Goal: Task Accomplishment & Management: Use online tool/utility

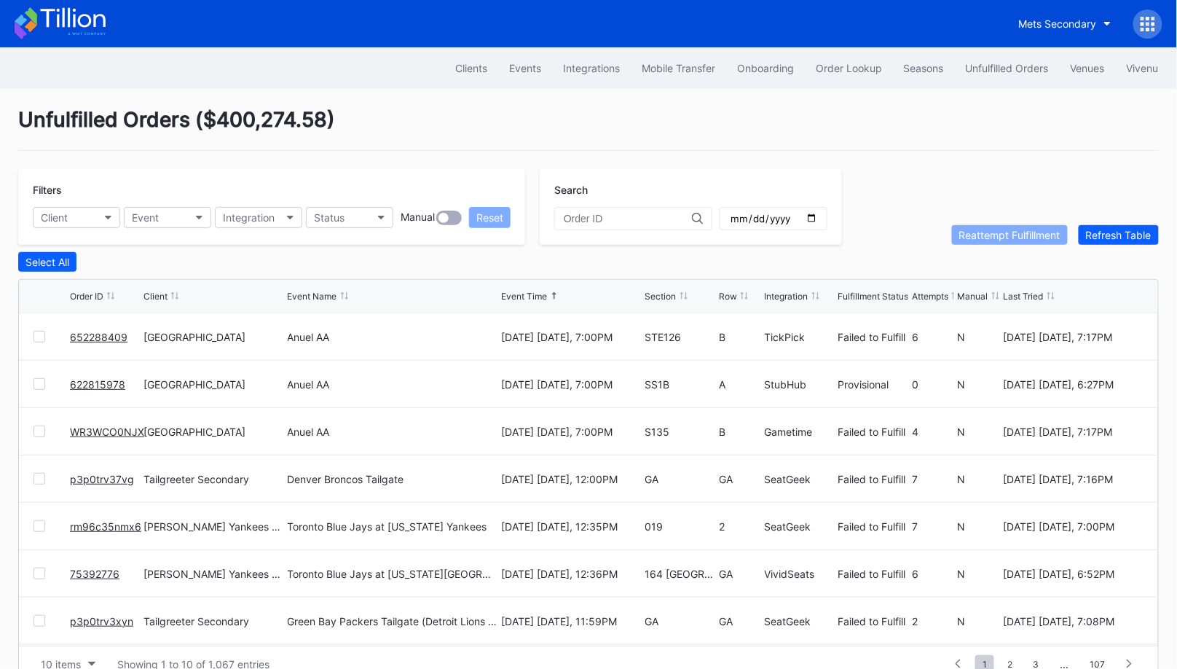
scroll to position [28, 0]
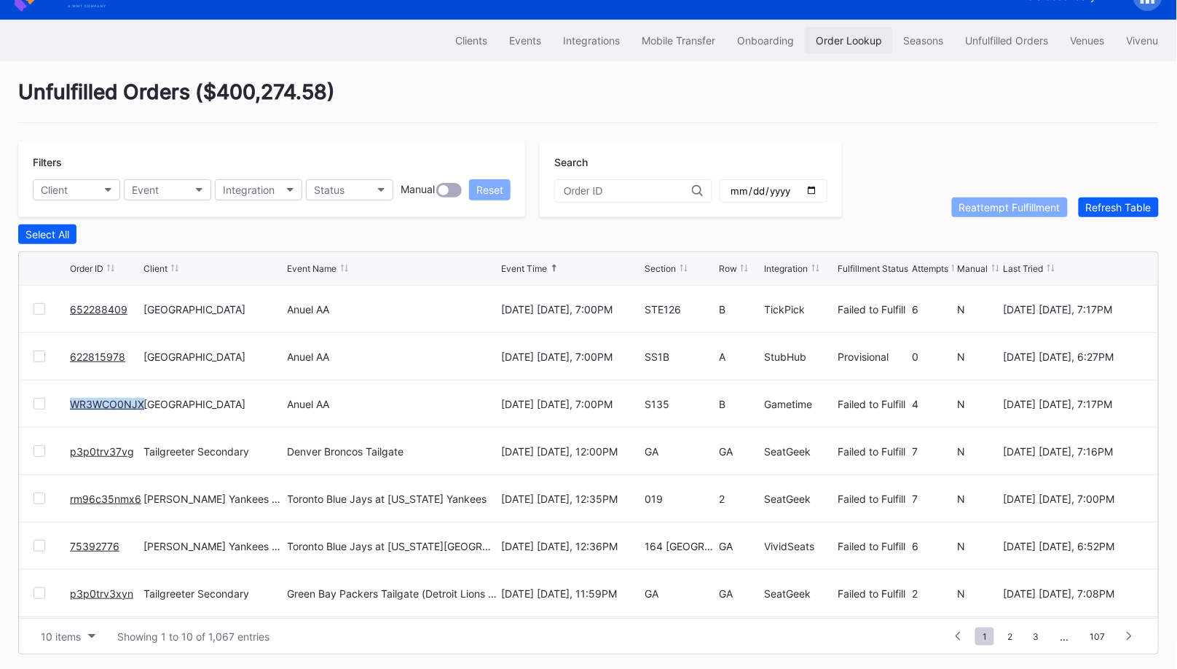
click at [843, 42] on div "Order Lookup" at bounding box center [849, 40] width 66 height 12
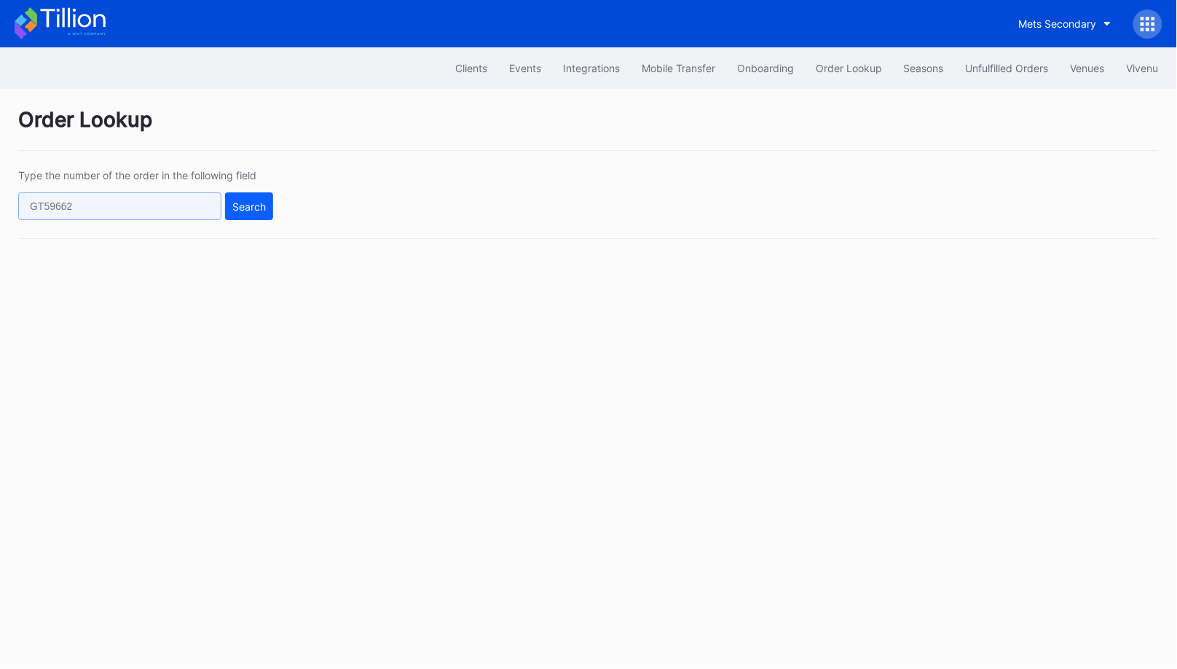
click at [176, 213] on input "text" at bounding box center [119, 206] width 203 height 28
paste input "622815978"
type input "622815978"
click at [248, 213] on button "Search" at bounding box center [249, 206] width 48 height 28
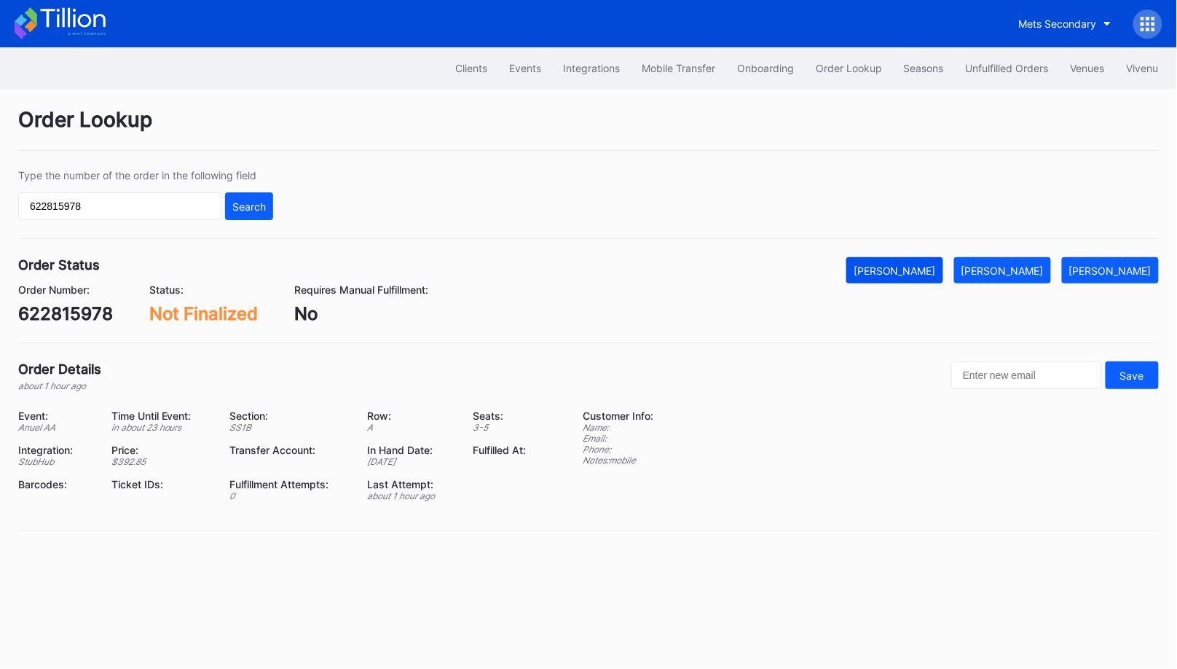
click at [943, 272] on button "[PERSON_NAME]" at bounding box center [894, 270] width 97 height 26
click at [995, 71] on div "Unfulfilled Orders" at bounding box center [1007, 68] width 83 height 12
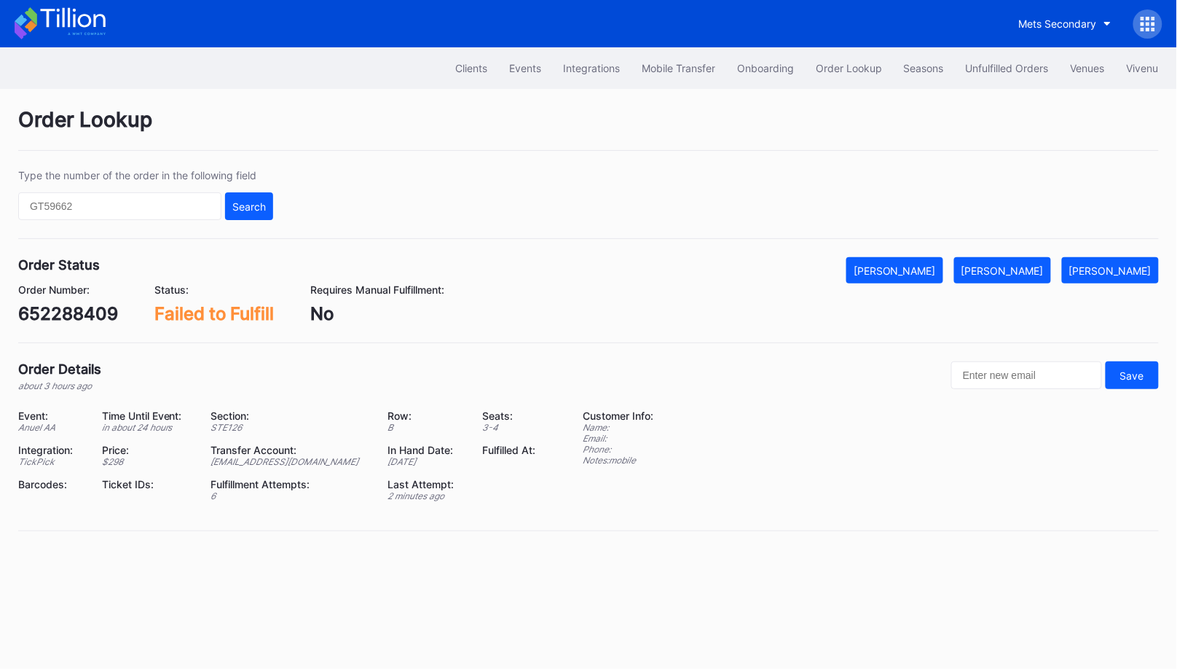
click at [82, 315] on div "652288409" at bounding box center [68, 313] width 100 height 21
copy div "652288409"
click at [1014, 267] on div "Mark Fulfilled" at bounding box center [1002, 270] width 82 height 12
click at [93, 314] on div "652288409" at bounding box center [68, 313] width 100 height 21
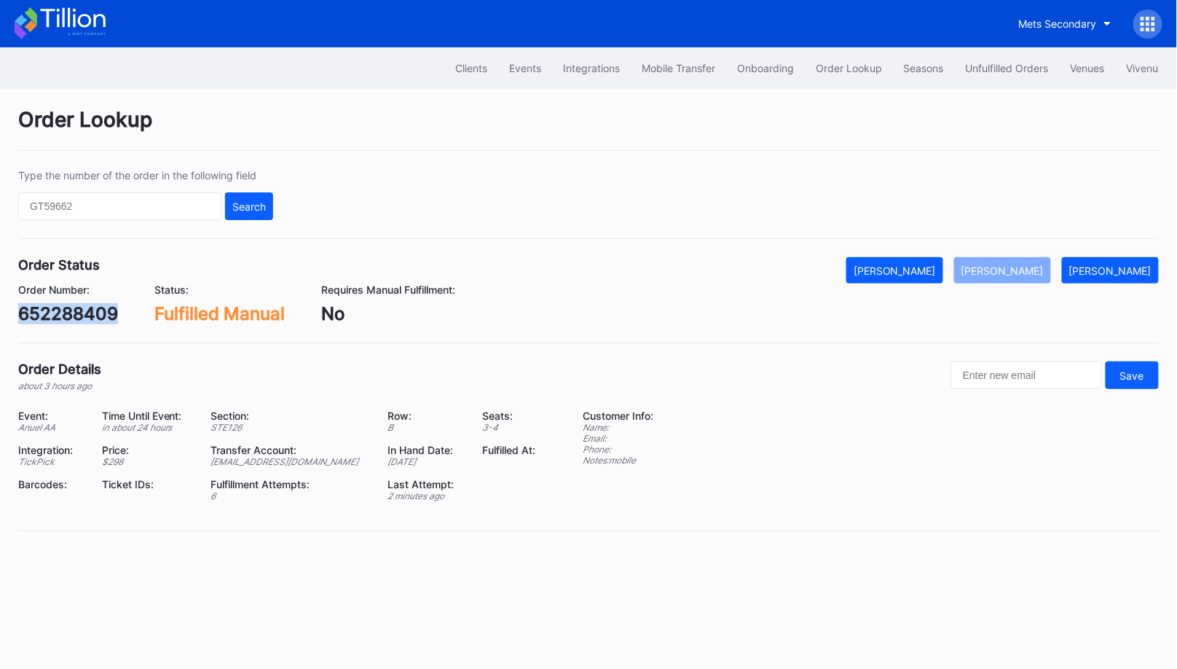
click at [93, 314] on div "652288409" at bounding box center [68, 313] width 100 height 21
copy div "652288409"
click at [1140, 268] on div "[PERSON_NAME]" at bounding box center [1110, 270] width 82 height 12
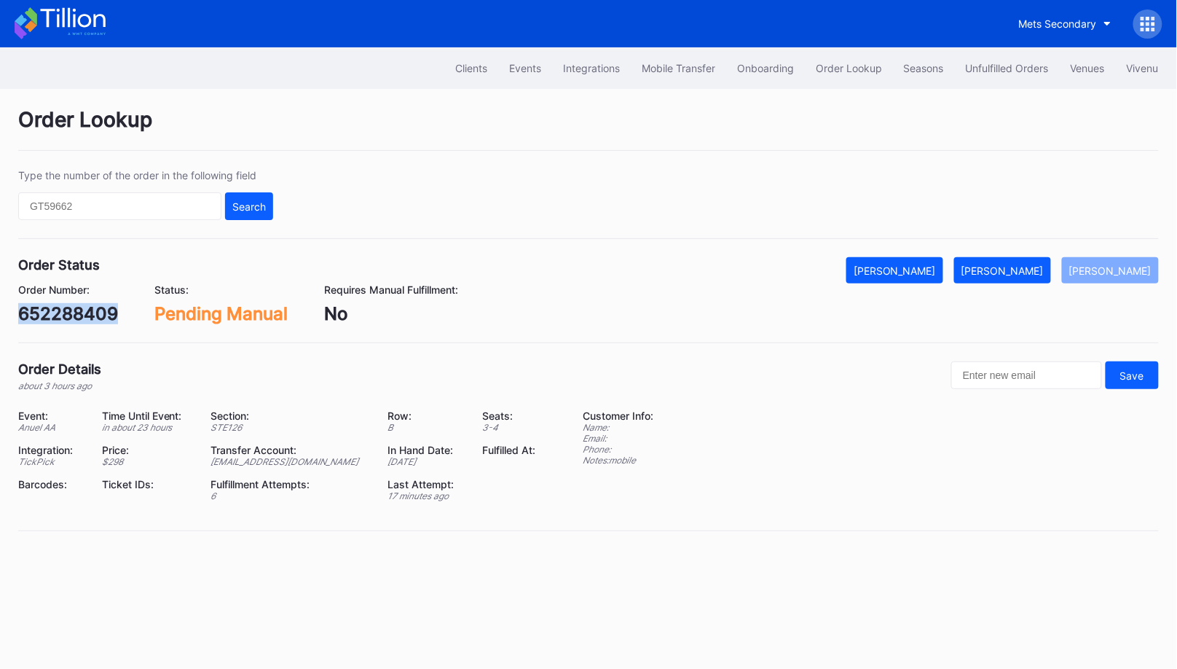
copy div "652288409"
click at [1035, 264] on div "[PERSON_NAME]" at bounding box center [1002, 270] width 82 height 12
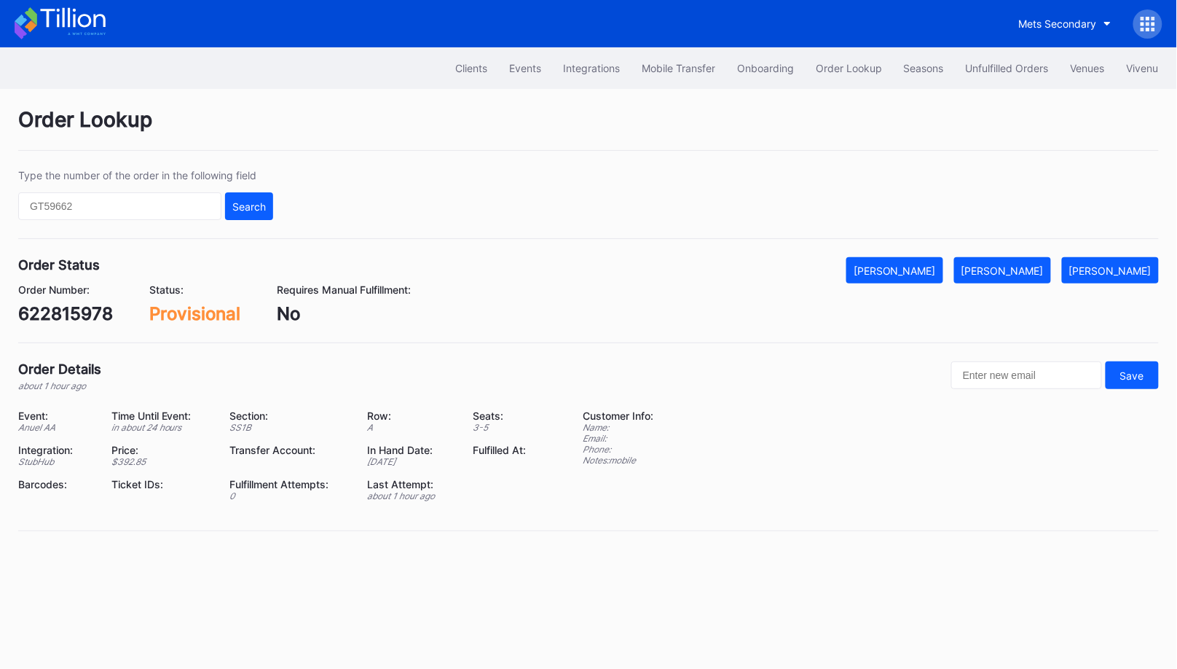
click at [84, 303] on div "622815978" at bounding box center [65, 313] width 95 height 21
copy div "622815978"
click at [936, 264] on div "[PERSON_NAME]" at bounding box center [895, 270] width 82 height 12
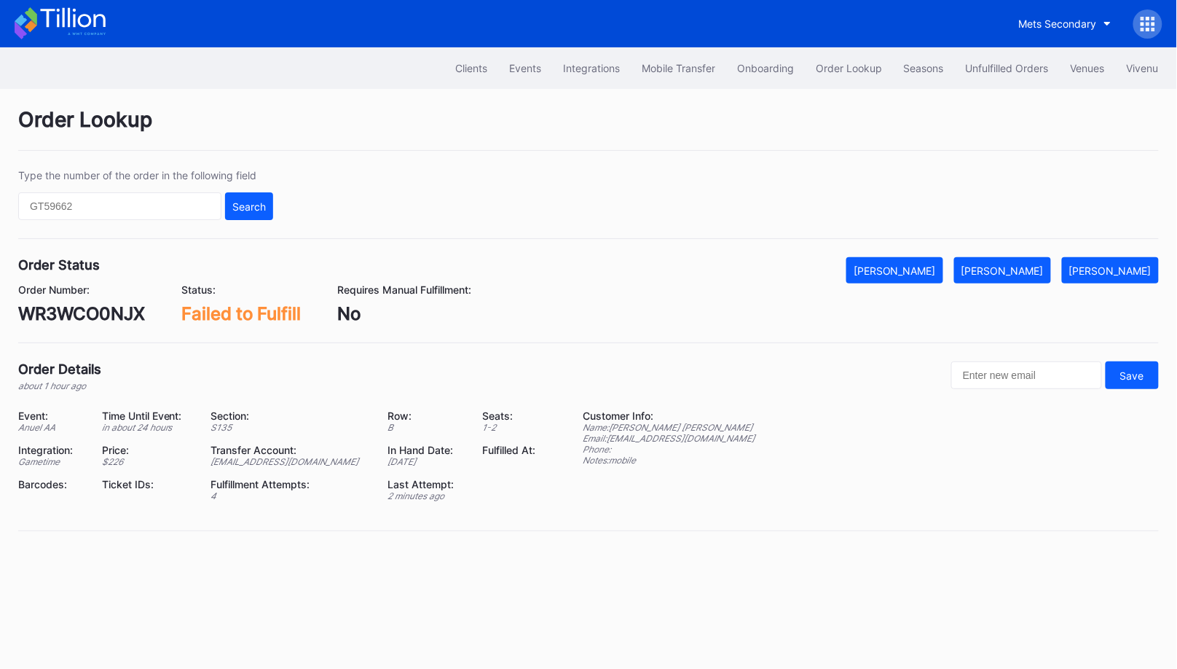
click at [111, 315] on div "WR3WCO0NJX" at bounding box center [81, 313] width 127 height 21
copy div "WR3WCO0NJX"
click at [1032, 268] on div "Mark Fulfilled" at bounding box center [1002, 270] width 82 height 12
click at [103, 312] on div "9GU4R9IGQ7" at bounding box center [73, 313] width 111 height 21
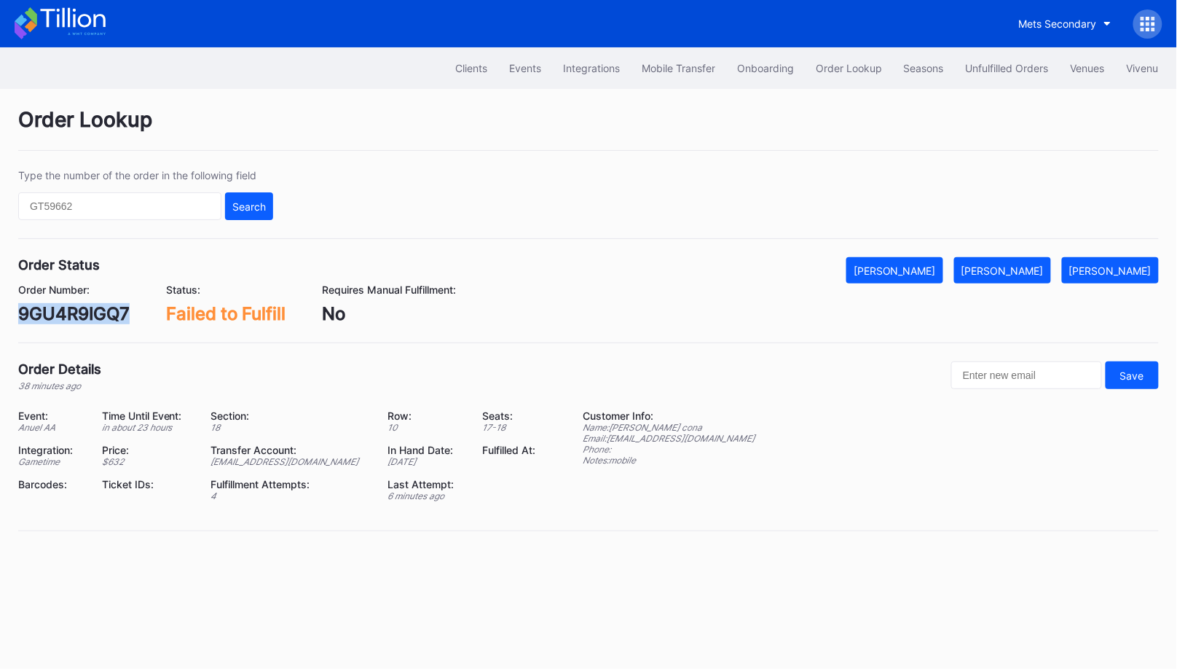
click at [103, 312] on div "9GU4R9IGQ7" at bounding box center [73, 313] width 111 height 21
copy div "9GU4R9IGQ7"
click at [1034, 275] on button "[PERSON_NAME]" at bounding box center [1002, 270] width 97 height 26
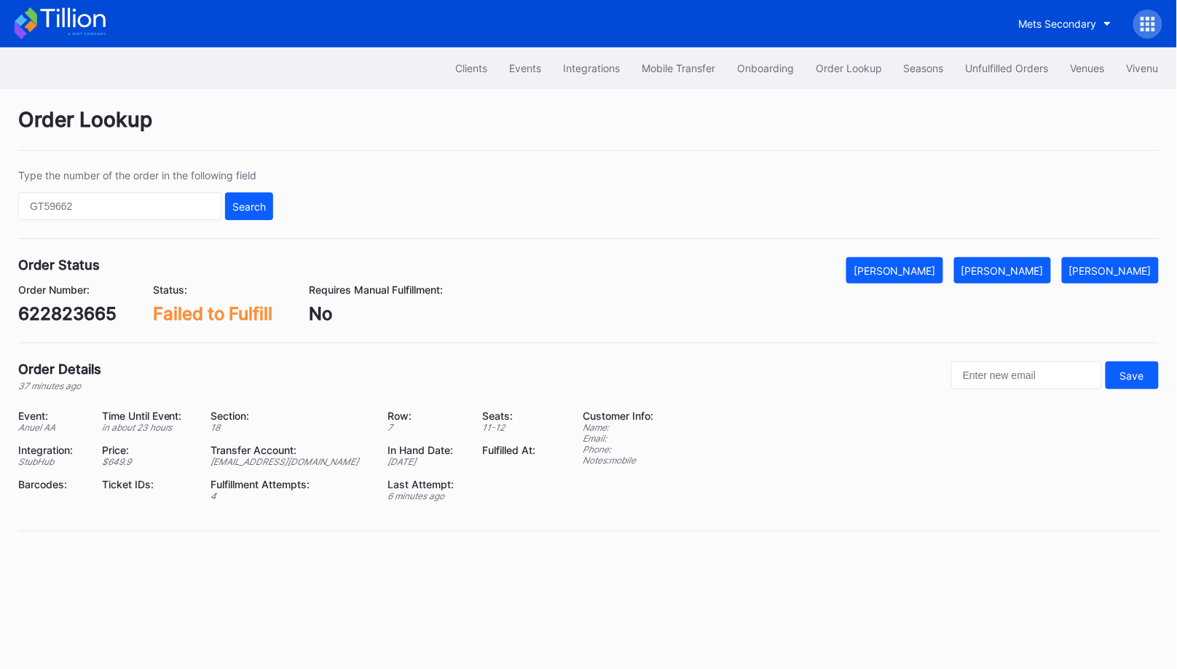
click at [95, 315] on div "622823665" at bounding box center [67, 313] width 98 height 21
copy div "622823665"
click at [1013, 267] on div "Mark Fulfilled" at bounding box center [1002, 270] width 82 height 12
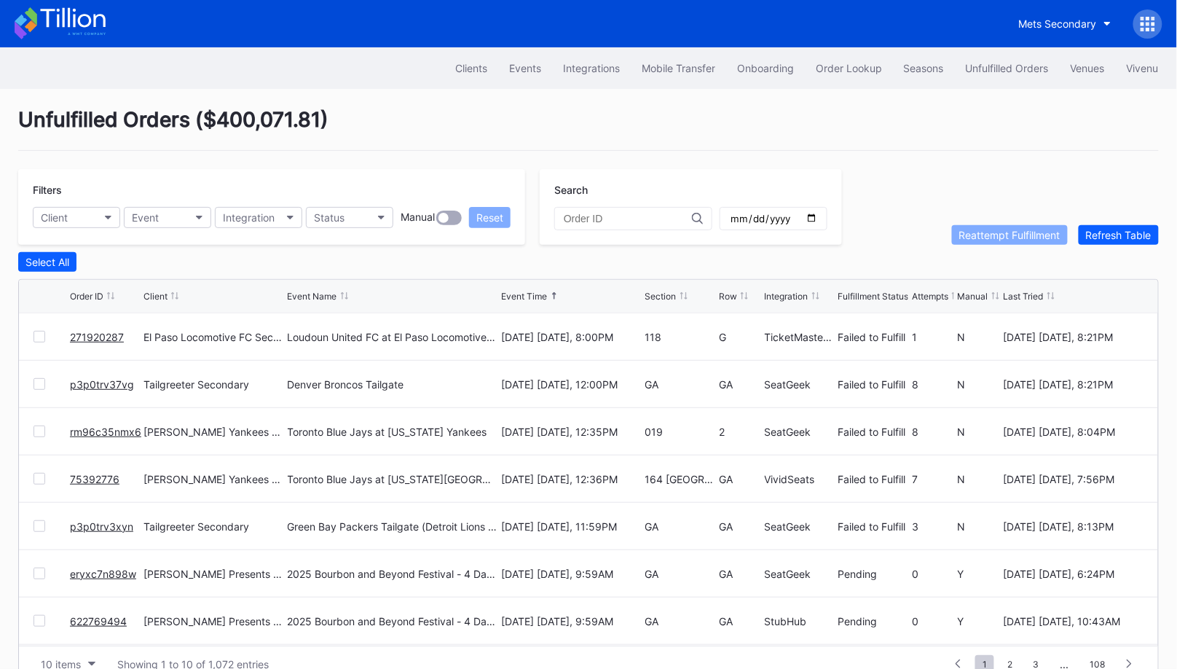
scroll to position [28, 0]
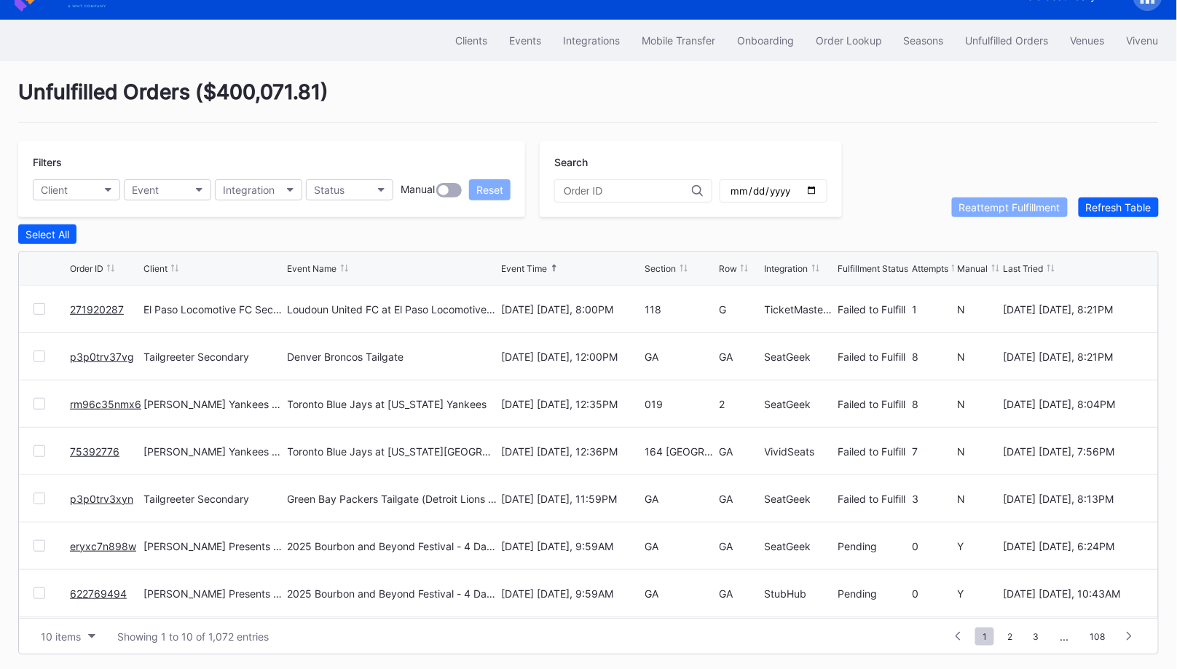
click at [37, 303] on div at bounding box center [40, 309] width 12 height 12
click at [1008, 203] on div "Reattempt Fulfillment" at bounding box center [1009, 207] width 101 height 12
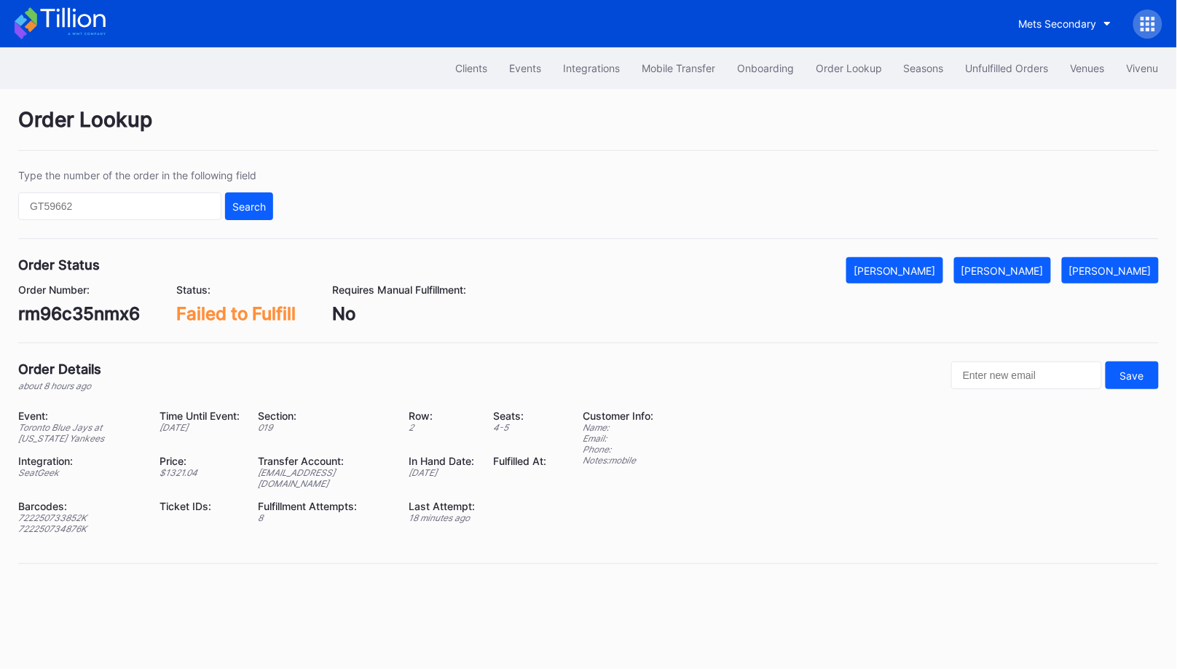
click at [112, 311] on div "rm96c35nmx6" at bounding box center [79, 313] width 122 height 21
copy div "rm96c35nmx6"
click at [57, 512] on div "722250733852K" at bounding box center [80, 517] width 124 height 11
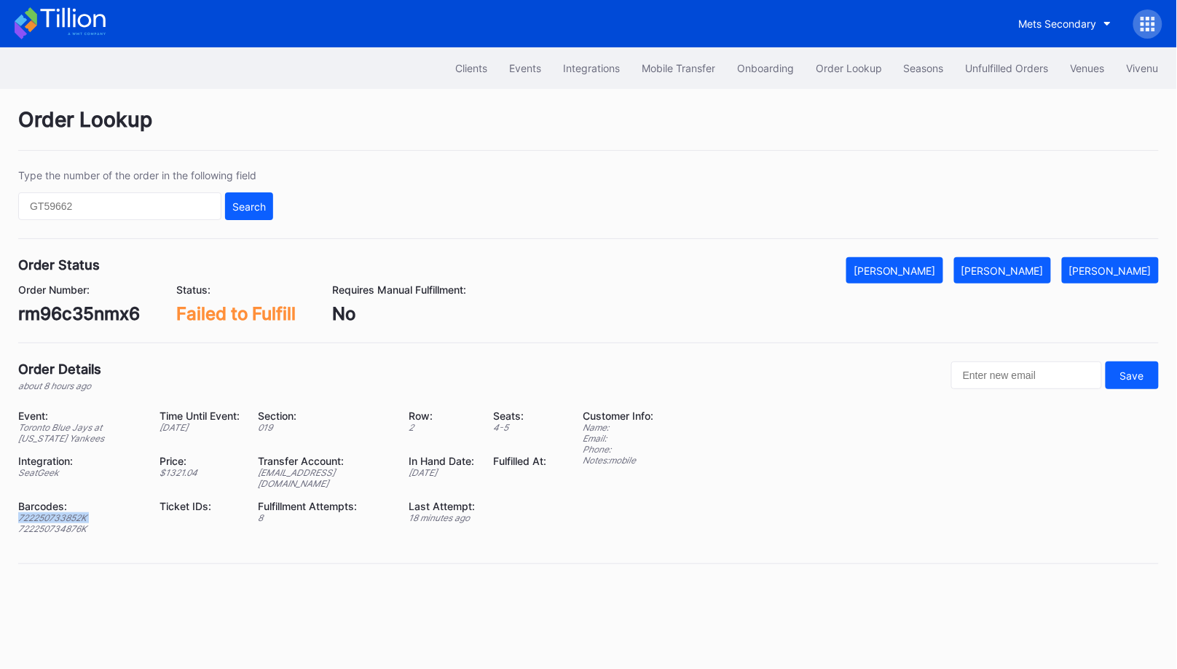
click at [57, 512] on div "722250733852K" at bounding box center [80, 517] width 124 height 11
copy div "722250733852K"
click at [71, 523] on div "722250734876K" at bounding box center [80, 528] width 124 height 11
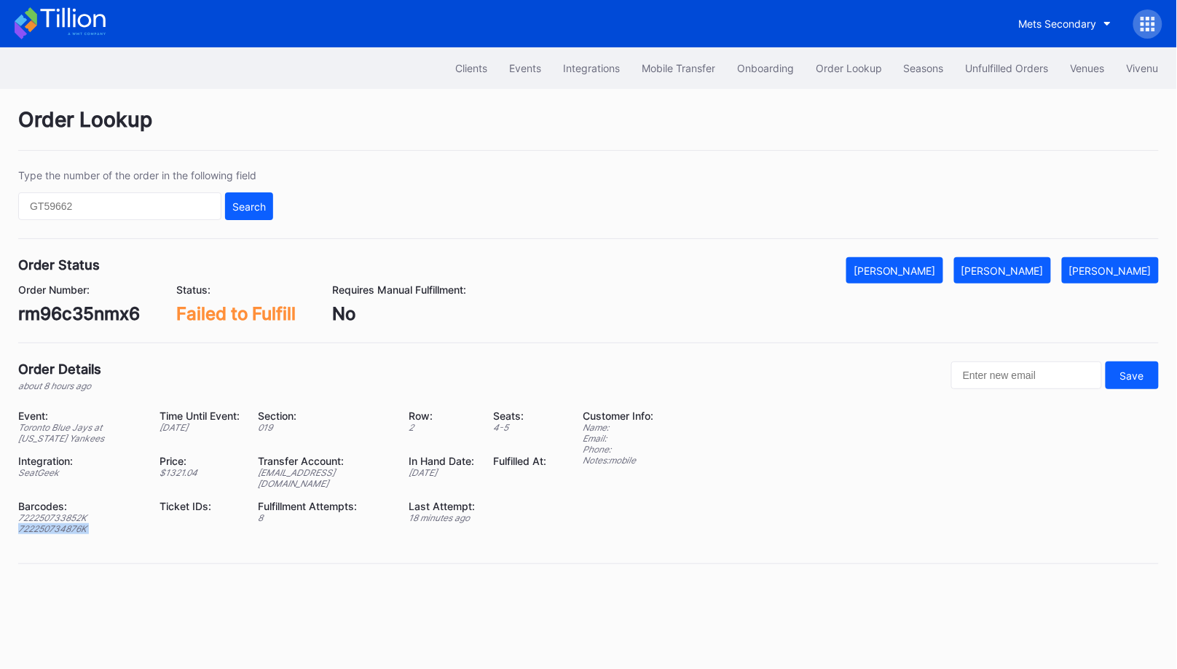
copy div "722250734876K"
click at [1029, 266] on div "Mark Fulfilled" at bounding box center [1002, 270] width 82 height 12
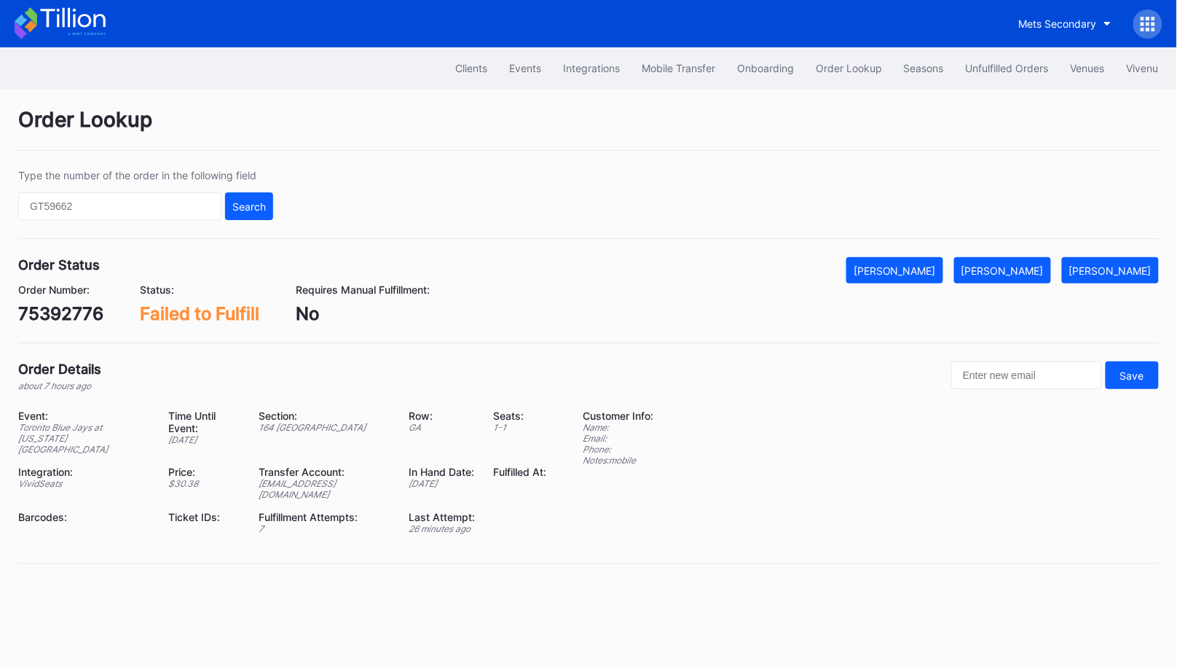
click at [87, 305] on div "75392776" at bounding box center [60, 313] width 85 height 21
copy div "75392776"
click at [1028, 286] on div "Order Number: 75392776 Status: Failed to Fulfill Requires Manual Fulfillment: No" at bounding box center [588, 303] width 1141 height 41
click at [1028, 275] on button "[PERSON_NAME]" at bounding box center [1002, 270] width 97 height 26
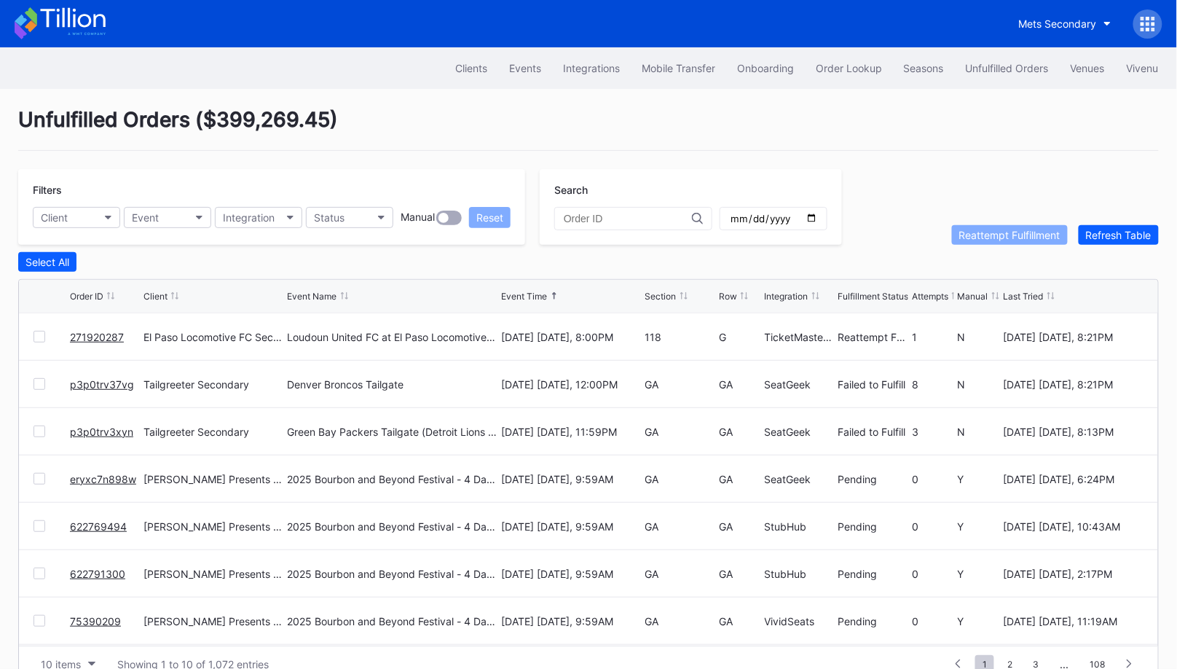
scroll to position [28, 0]
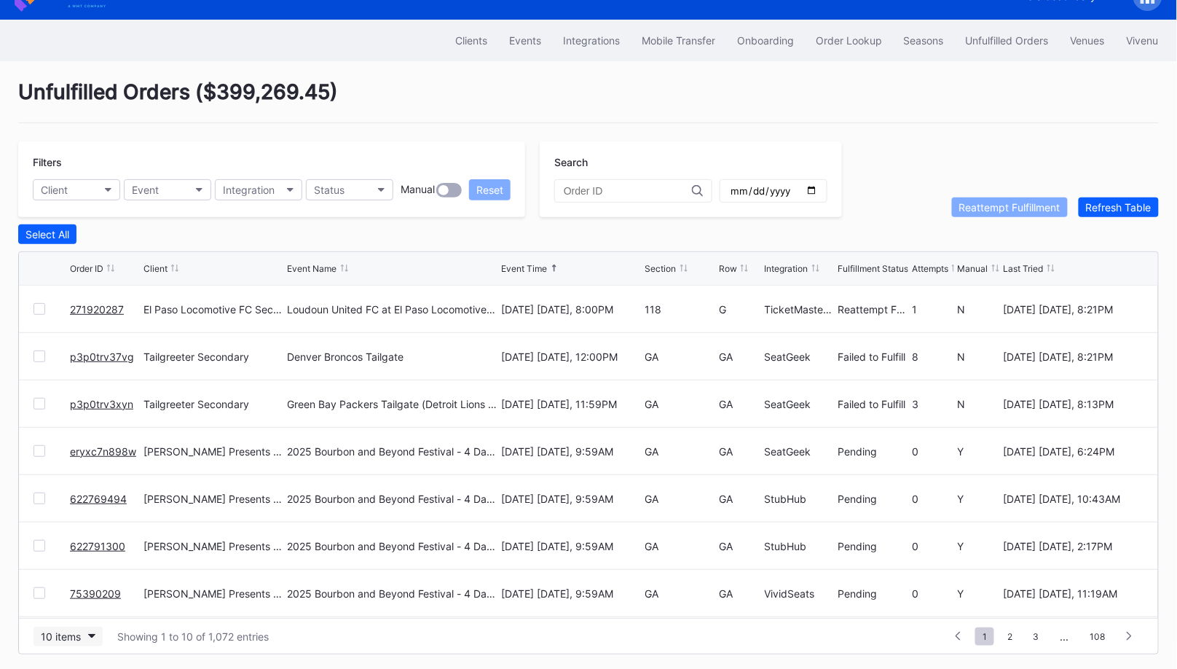
click at [88, 634] on icon "button" at bounding box center [91, 636] width 7 height 4
click at [73, 554] on div "50 items" at bounding box center [68, 542] width 69 height 27
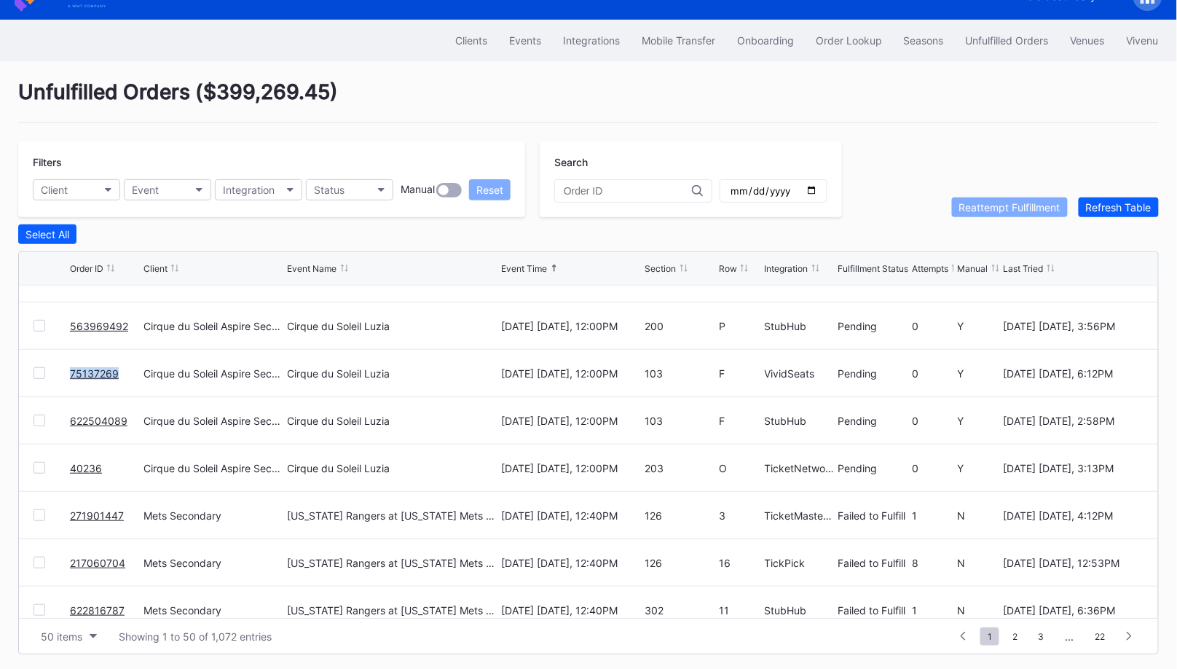
scroll to position [1698, 0]
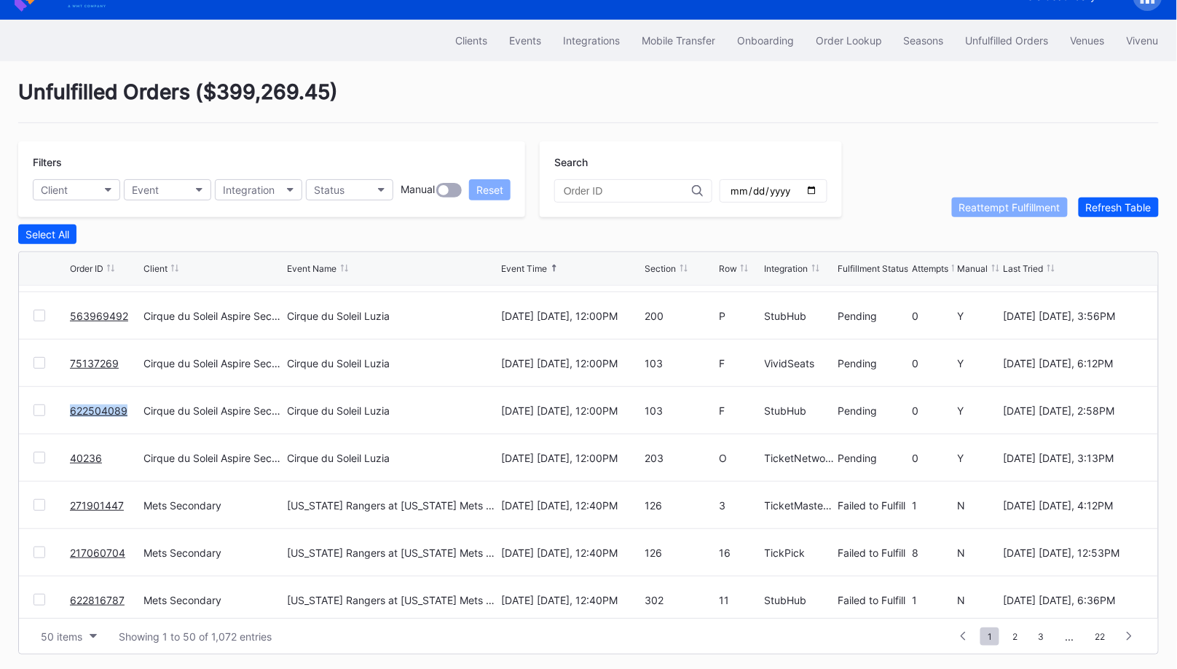
click at [85, 457] on link "40236" at bounding box center [86, 458] width 32 height 12
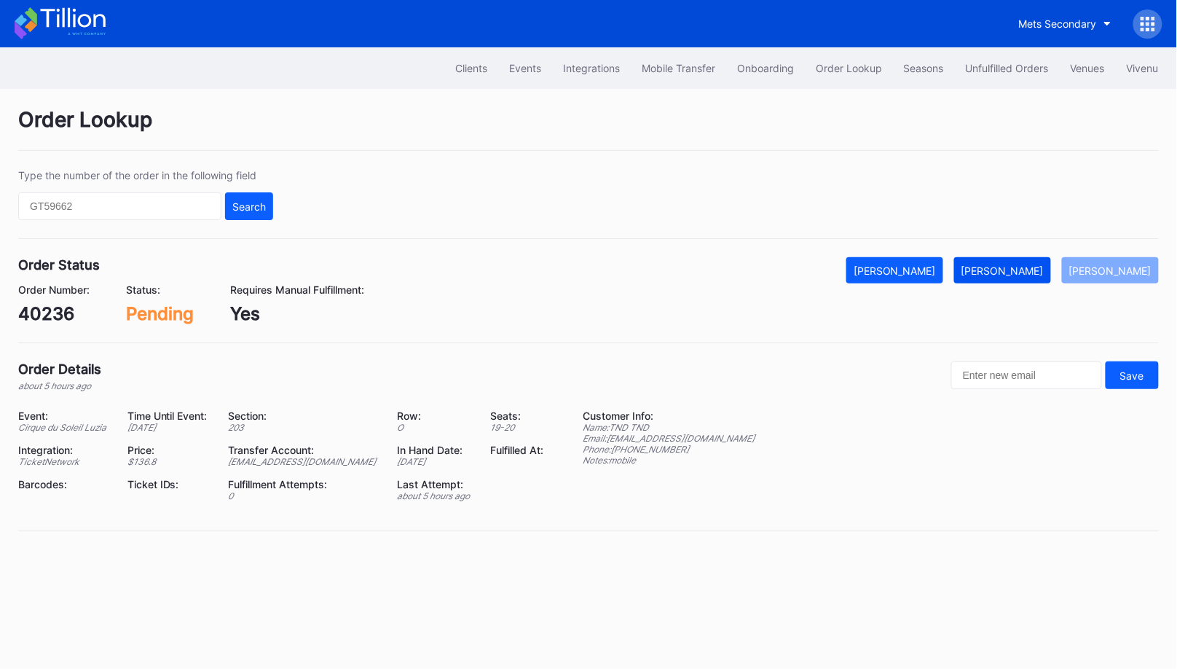
click at [1039, 264] on div "[PERSON_NAME]" at bounding box center [1002, 270] width 82 height 12
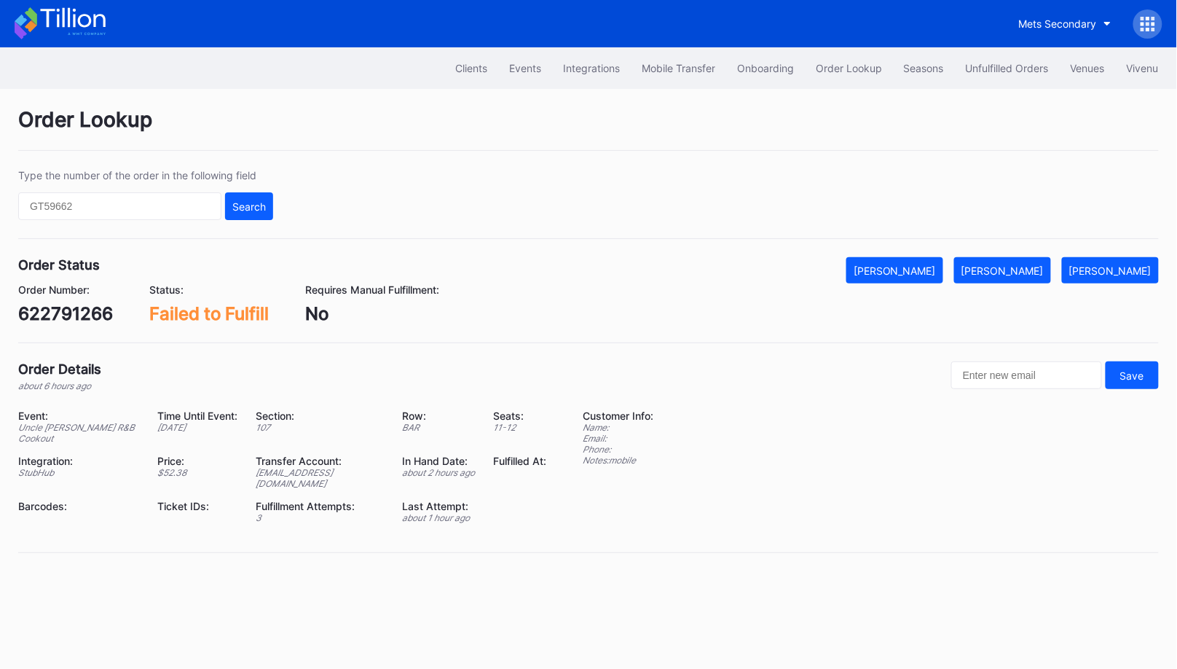
click at [92, 306] on div "622791266" at bounding box center [65, 313] width 95 height 21
copy div "622791266"
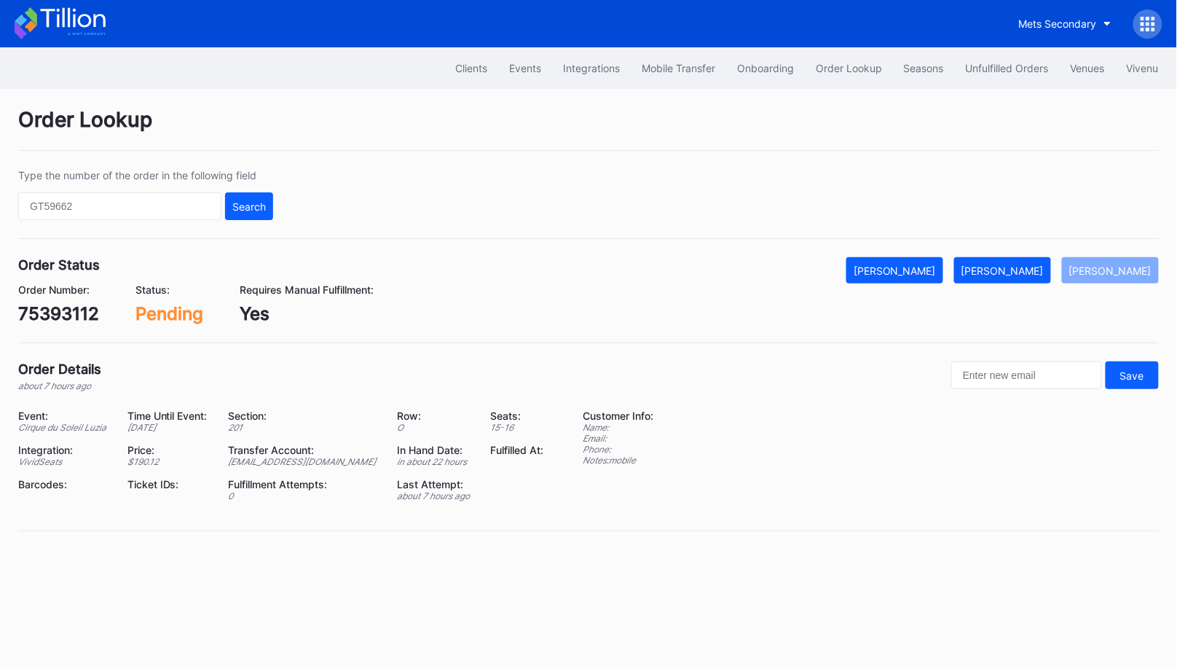
click at [66, 309] on div "75393112" at bounding box center [58, 313] width 81 height 21
copy div "75393112"
click at [1017, 273] on div "[PERSON_NAME]" at bounding box center [1002, 270] width 82 height 12
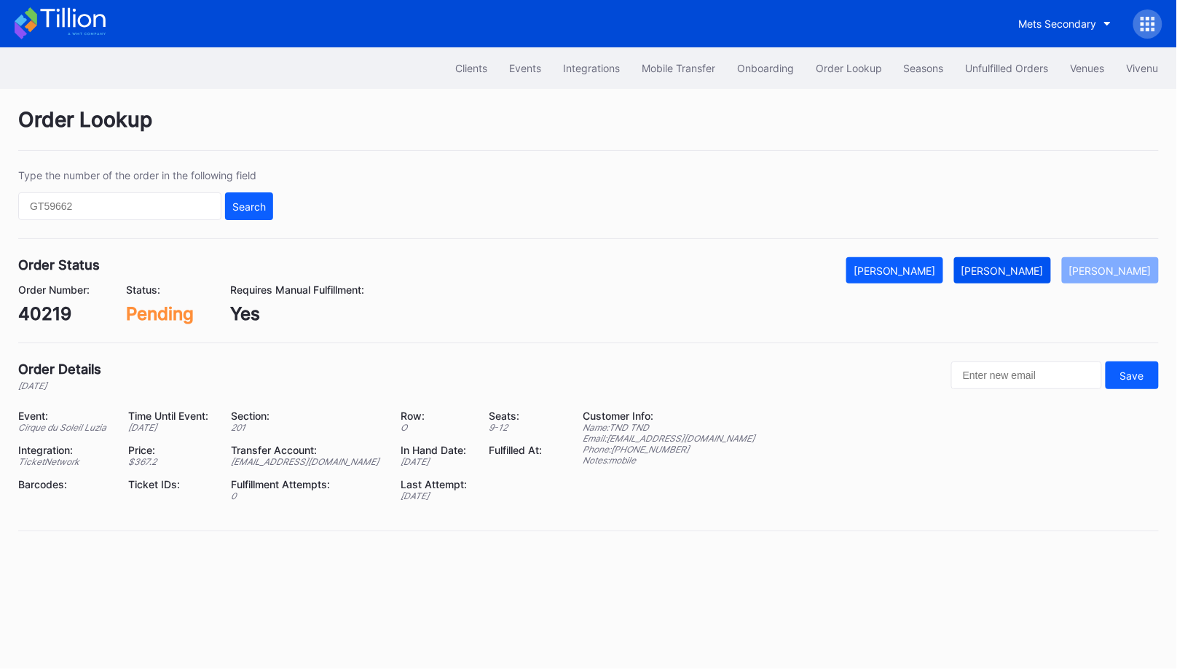
click at [1020, 257] on button "[PERSON_NAME]" at bounding box center [1002, 270] width 97 height 26
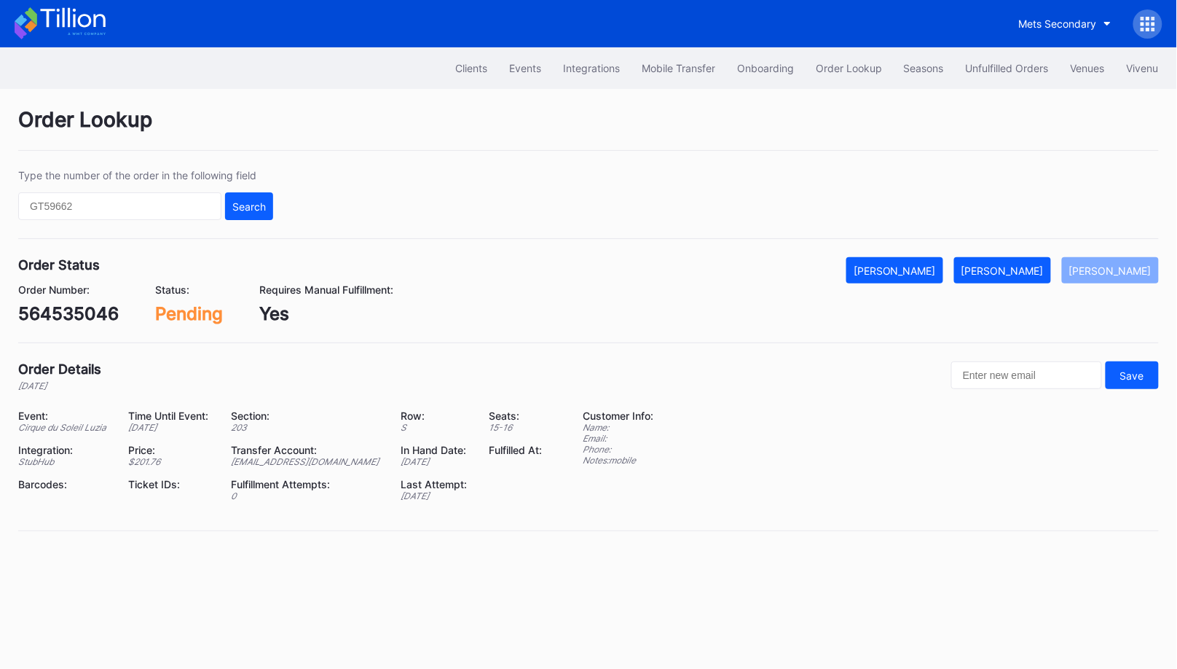
click at [89, 307] on div "564535046" at bounding box center [68, 313] width 101 height 21
copy div "564535046"
click at [1025, 264] on div "[PERSON_NAME]" at bounding box center [1002, 270] width 82 height 12
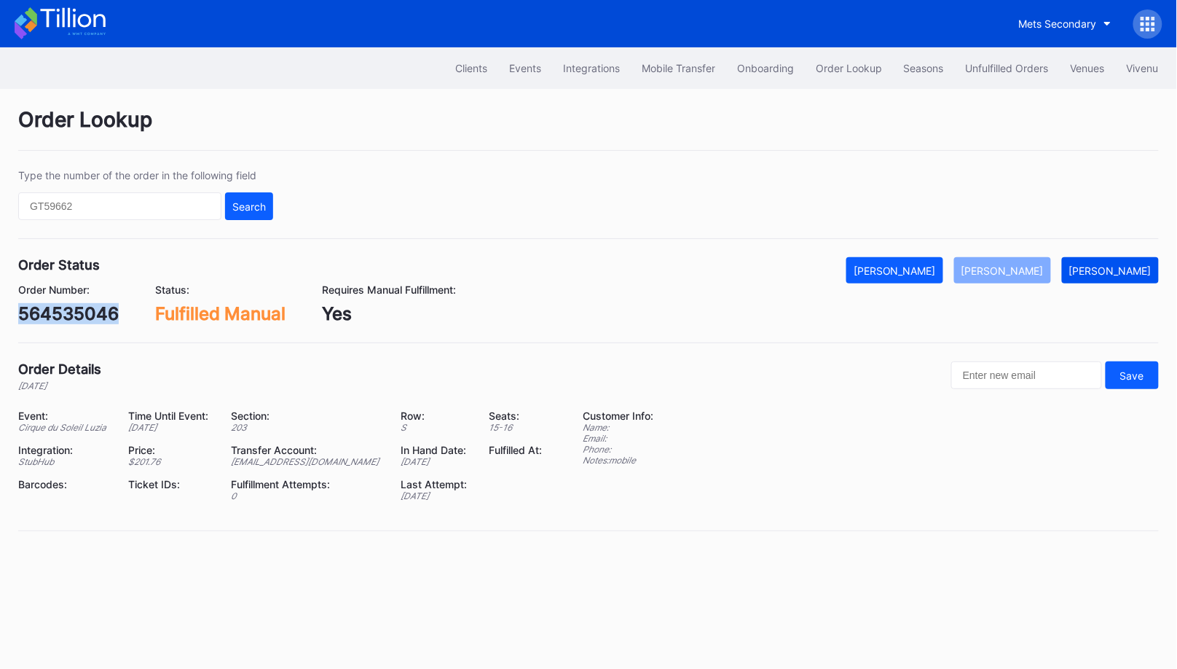
click at [1122, 267] on div "[PERSON_NAME]" at bounding box center [1110, 270] width 82 height 12
click at [1015, 273] on div "[PERSON_NAME]" at bounding box center [1002, 270] width 82 height 12
click at [989, 61] on button "Unfulfilled Orders" at bounding box center [1007, 68] width 105 height 27
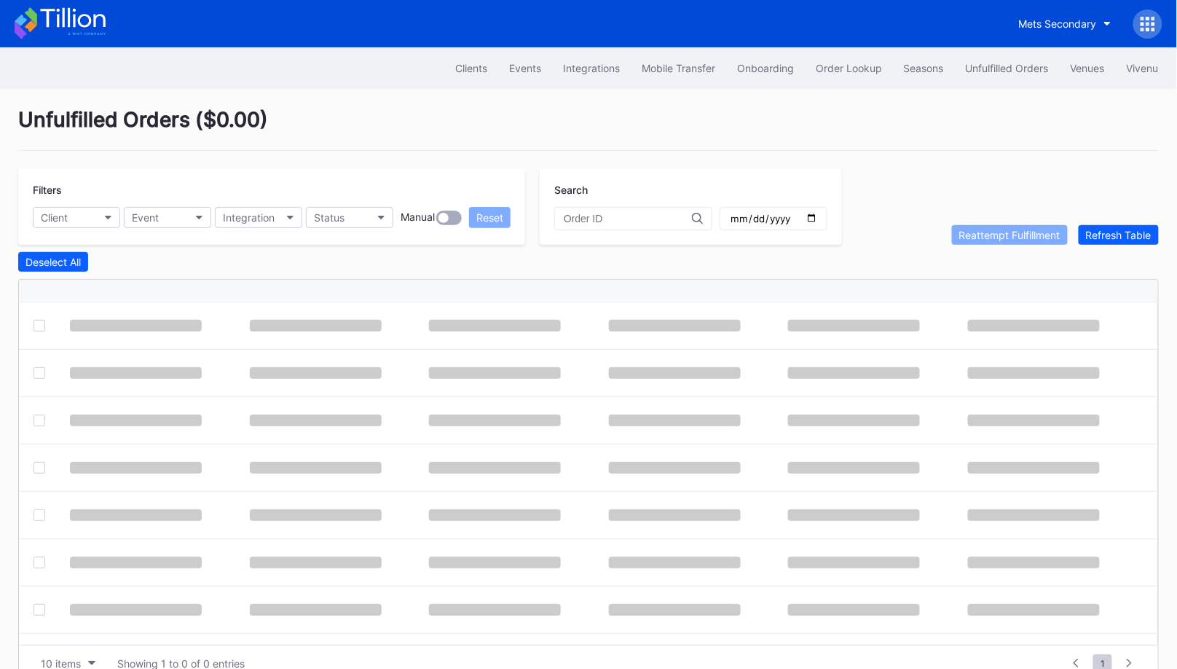
scroll to position [28, 0]
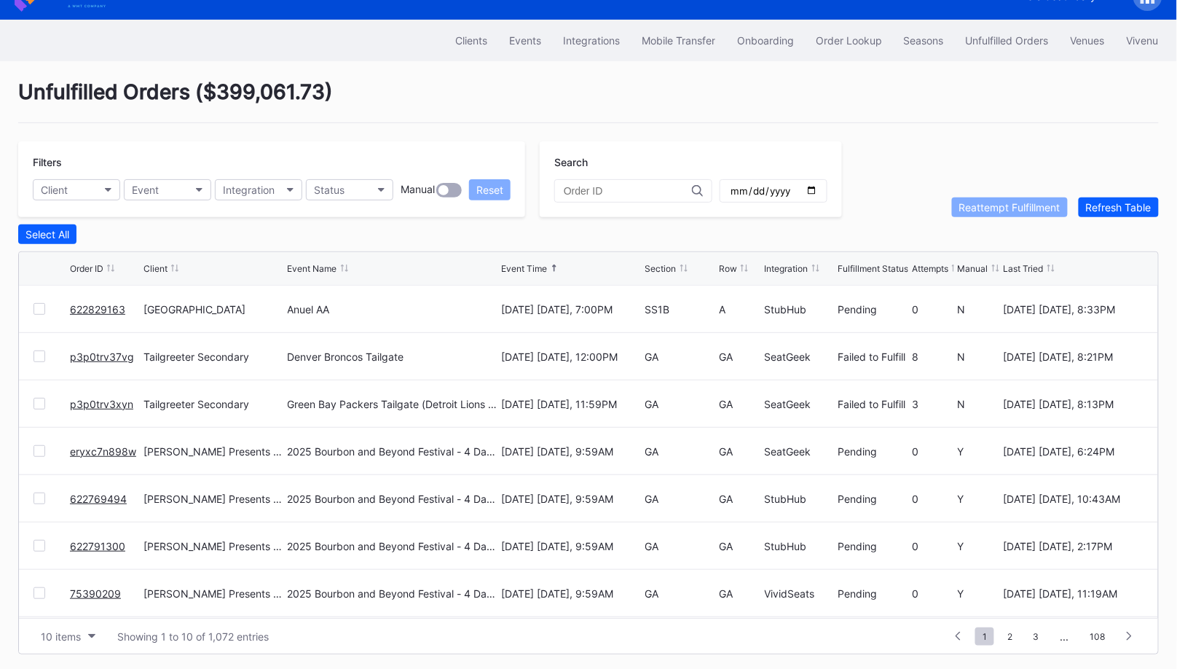
click at [82, 642] on div "10 items Showing 1 to 10 of 1,072 entries 1 ... -1 0 1 2 3 ... 108" at bounding box center [588, 636] width 1139 height 36
click at [76, 633] on div "10 items" at bounding box center [61, 636] width 40 height 12
click at [78, 543] on div "50 items" at bounding box center [65, 542] width 42 height 12
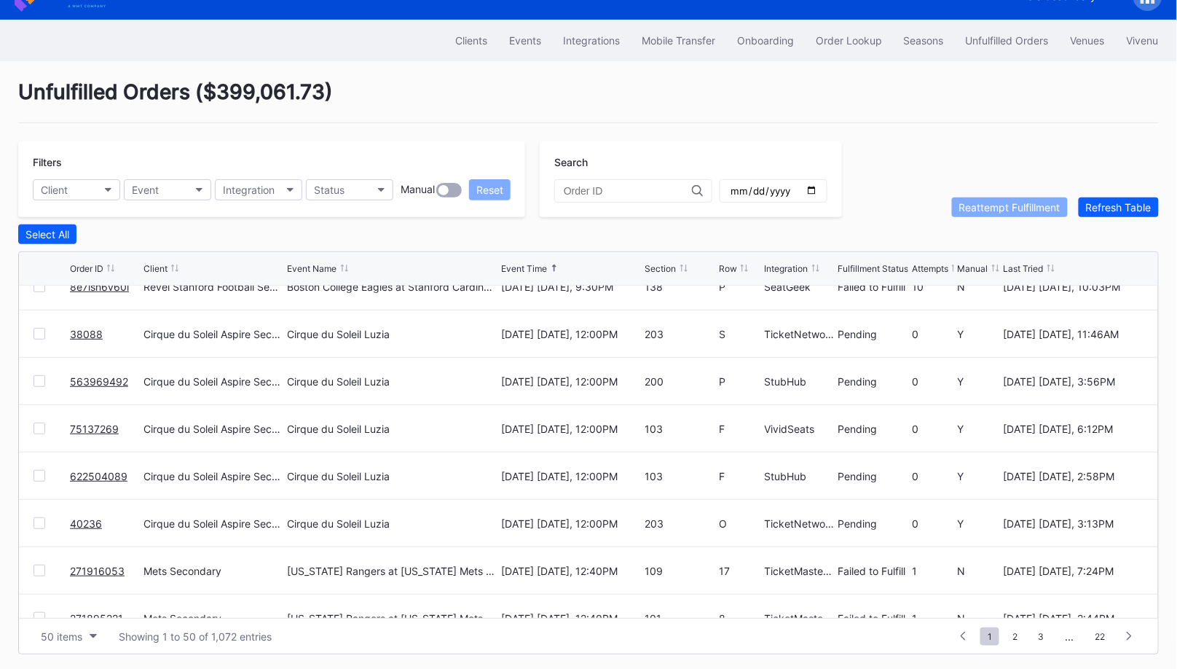
scroll to position [1548, 0]
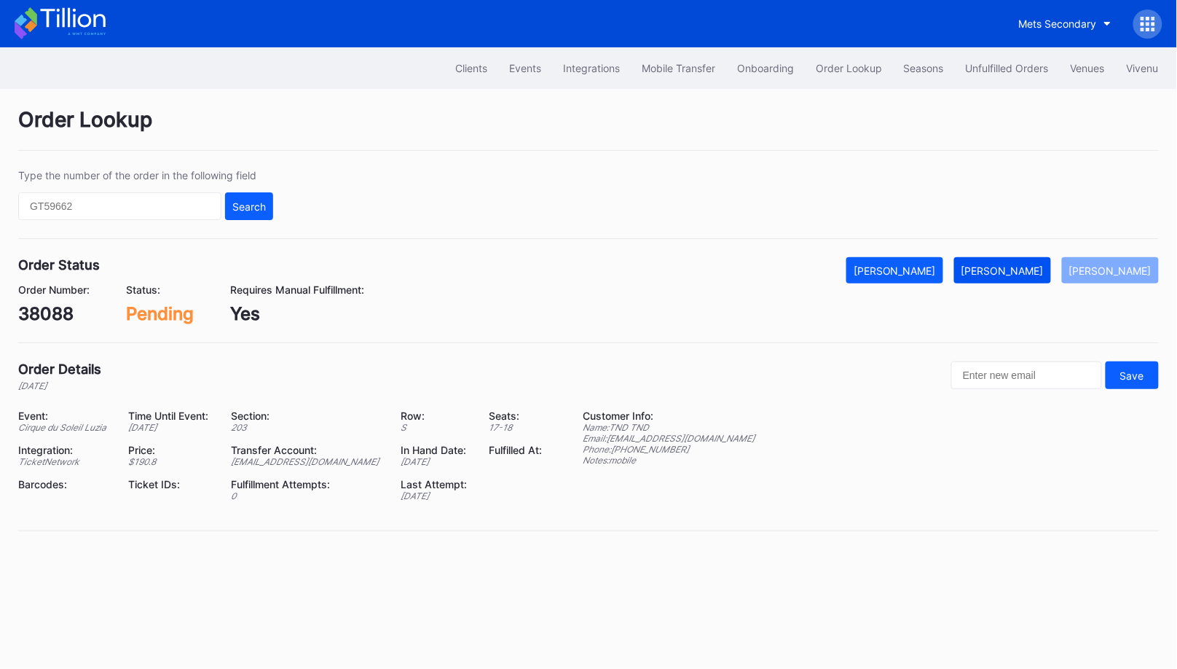
click at [1028, 267] on div "[PERSON_NAME]" at bounding box center [1002, 270] width 82 height 12
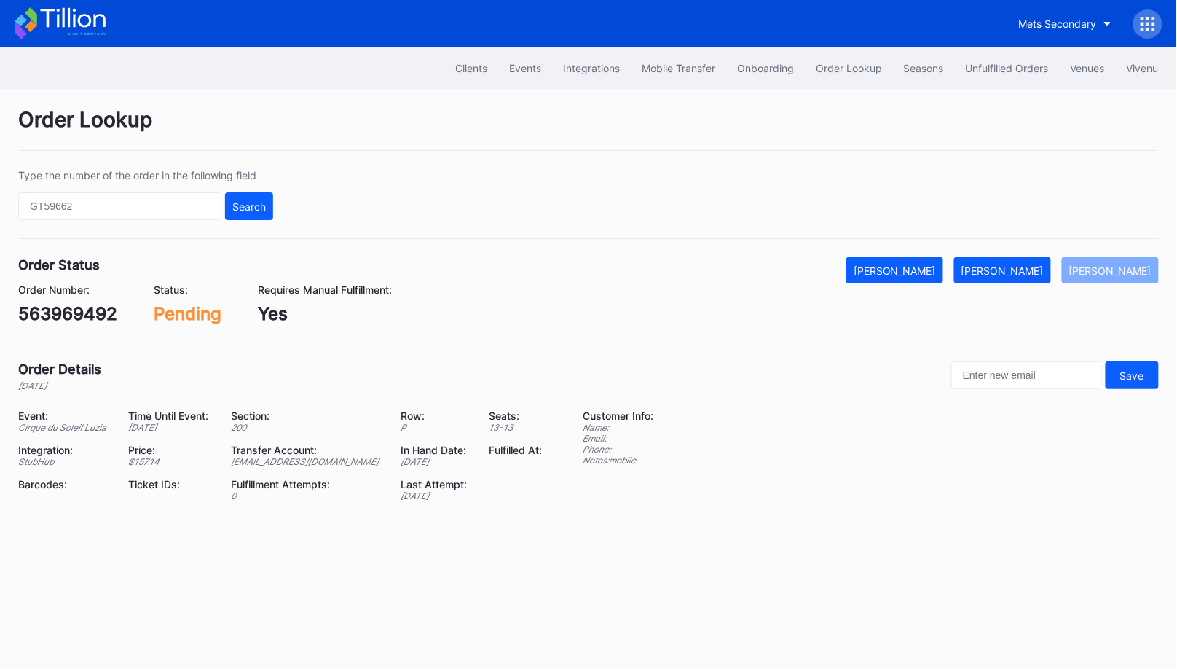
click at [74, 317] on div "563969492" at bounding box center [67, 313] width 99 height 21
copy div "563969492"
click at [1017, 272] on div "[PERSON_NAME]" at bounding box center [1002, 270] width 82 height 12
click at [95, 315] on div "75137269" at bounding box center [59, 313] width 83 height 21
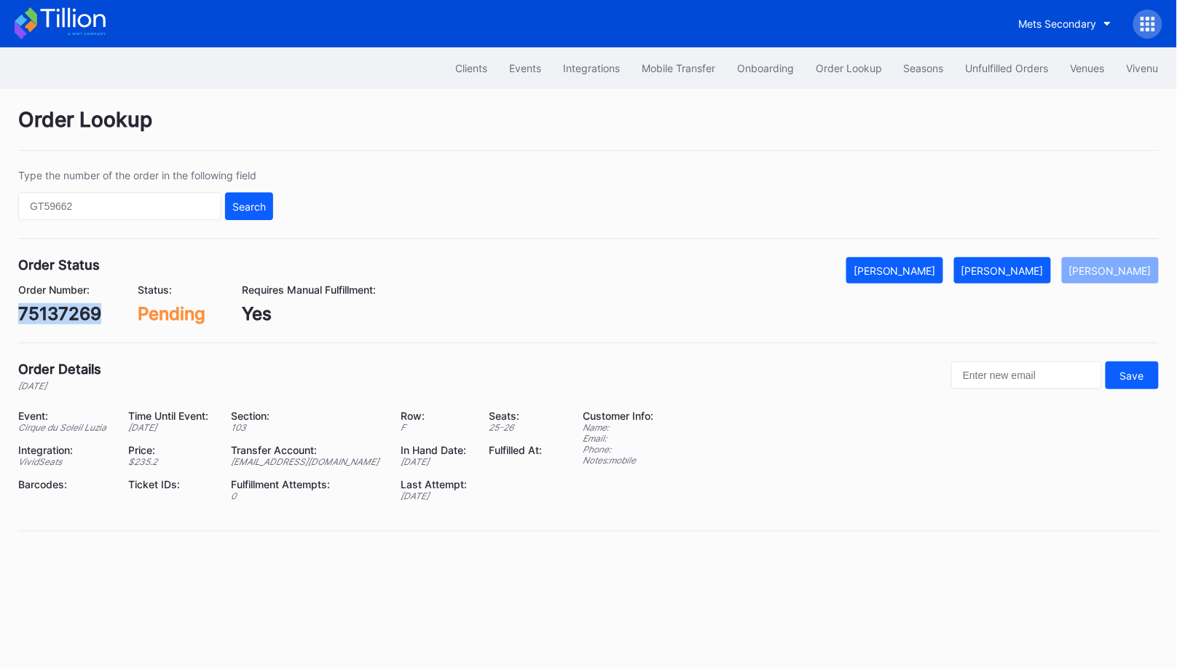
click at [95, 315] on div "75137269" at bounding box center [59, 313] width 83 height 21
copy div "75137269"
click at [1017, 267] on div "[PERSON_NAME]" at bounding box center [1002, 270] width 82 height 12
click at [95, 312] on div "622504089" at bounding box center [68, 313] width 101 height 21
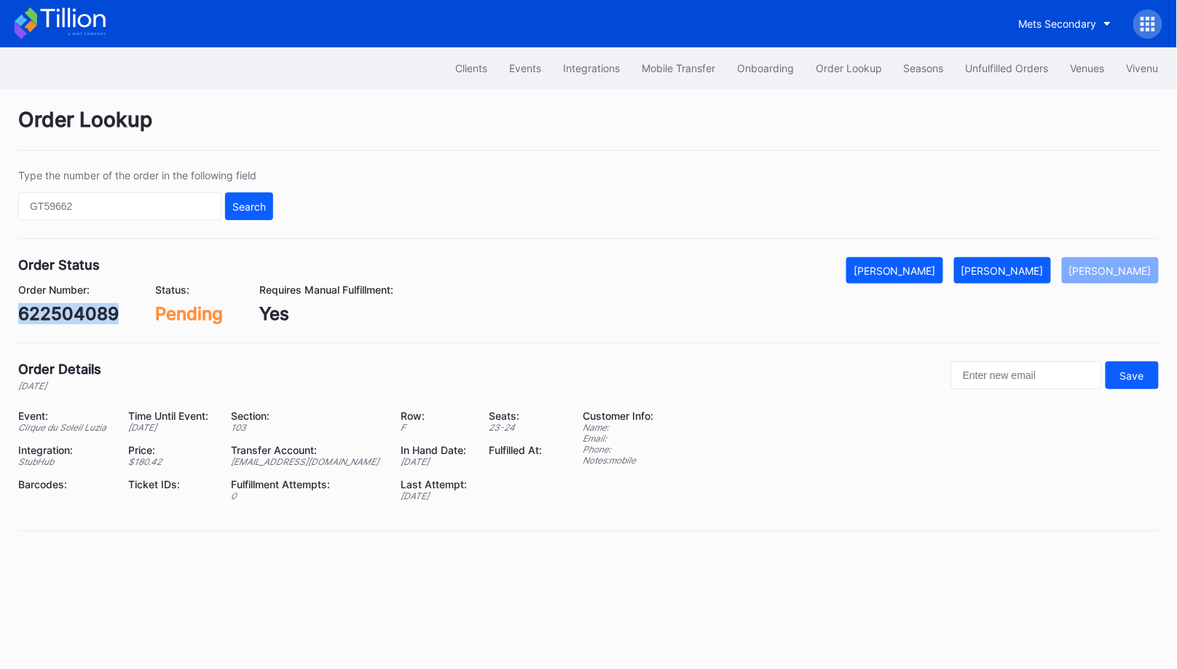
copy div "622504089"
click at [1009, 261] on button "[PERSON_NAME]" at bounding box center [1002, 270] width 97 height 26
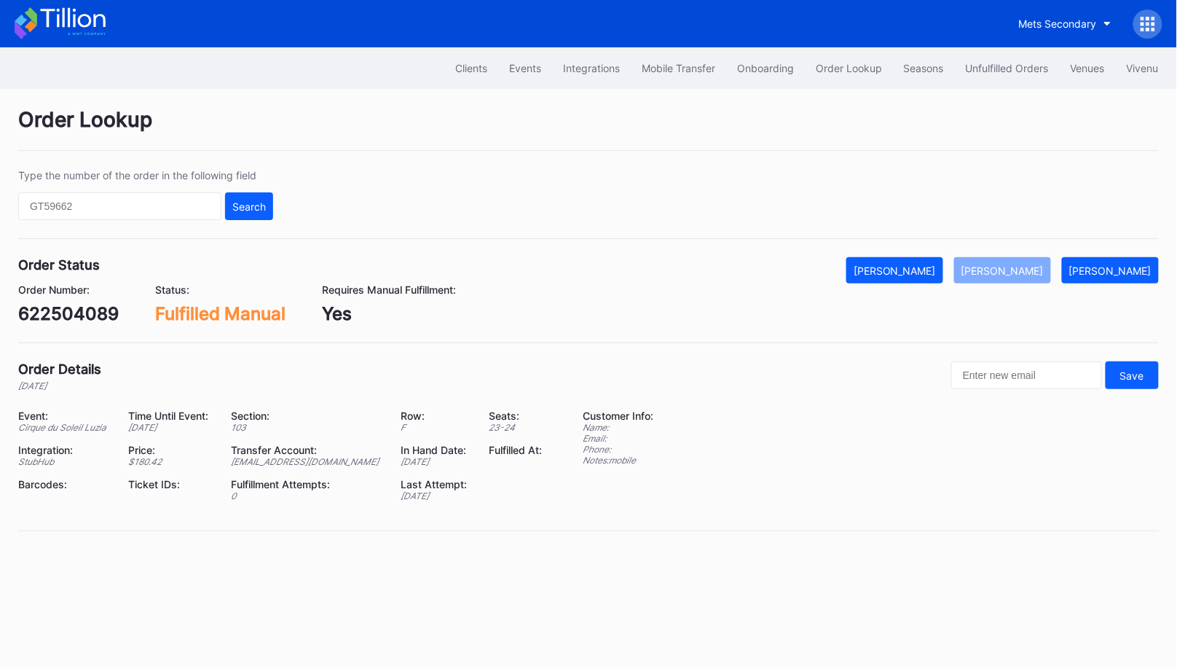
click at [1173, 283] on div "Order Lookup Type the number of the order in the following field Search Order S…" at bounding box center [588, 328] width 1177 height 479
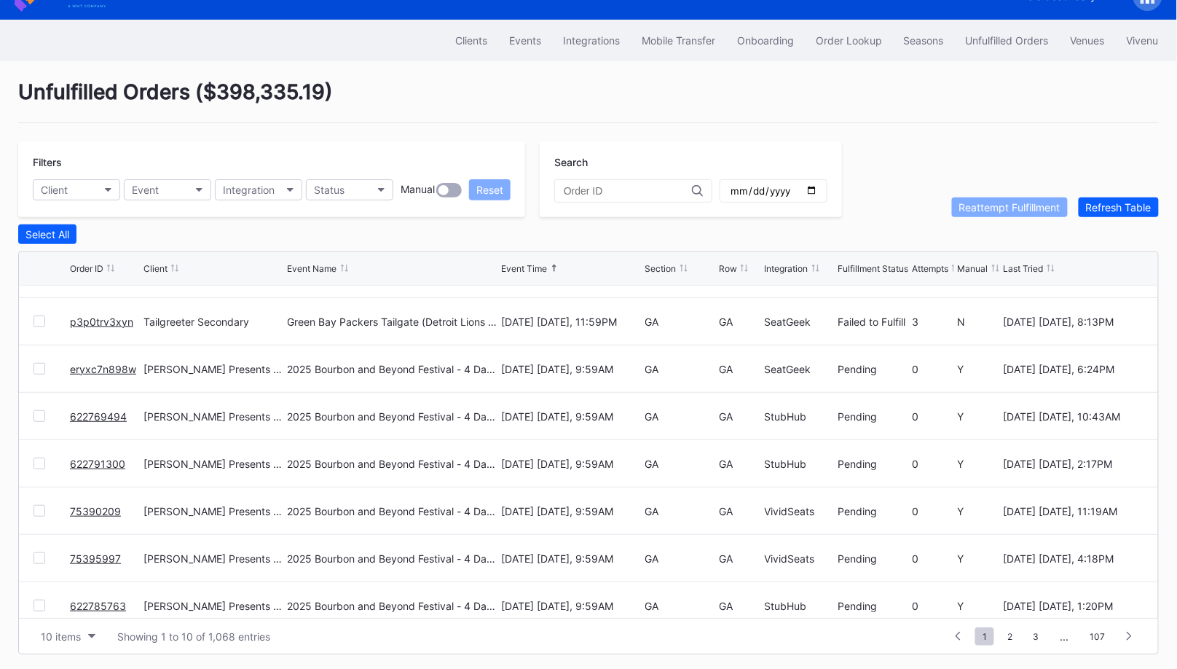
scroll to position [92, 0]
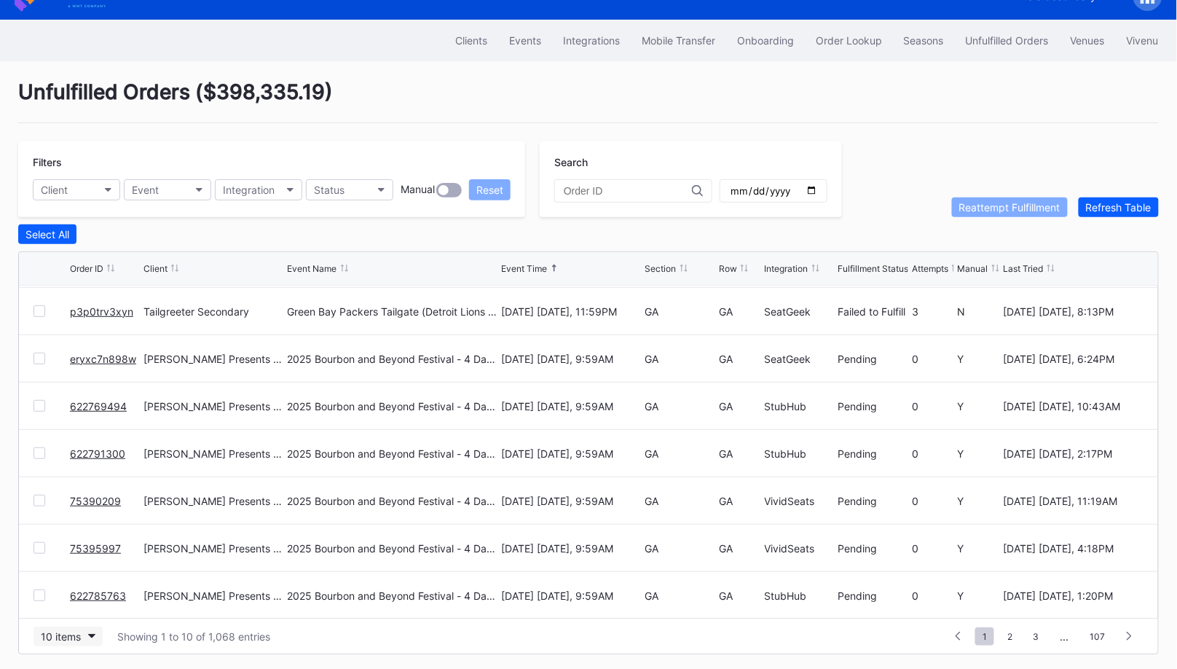
click at [87, 629] on button "10 items" at bounding box center [68, 636] width 69 height 20
click at [85, 537] on div "50 items" at bounding box center [65, 542] width 42 height 12
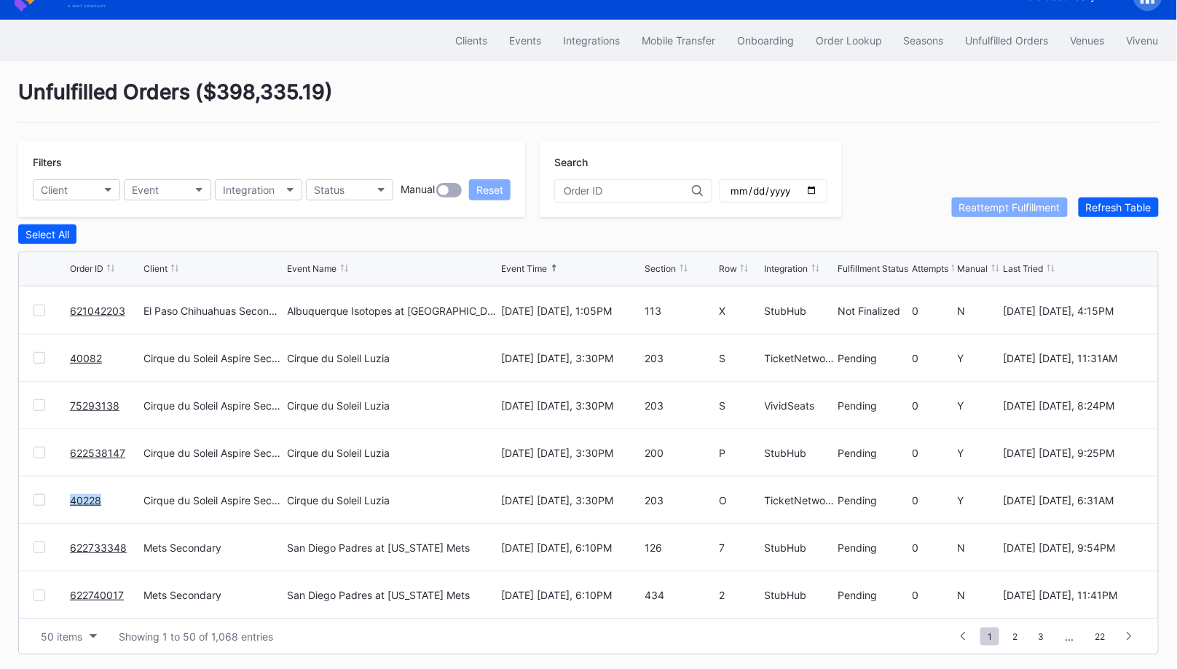
scroll to position [1970, 0]
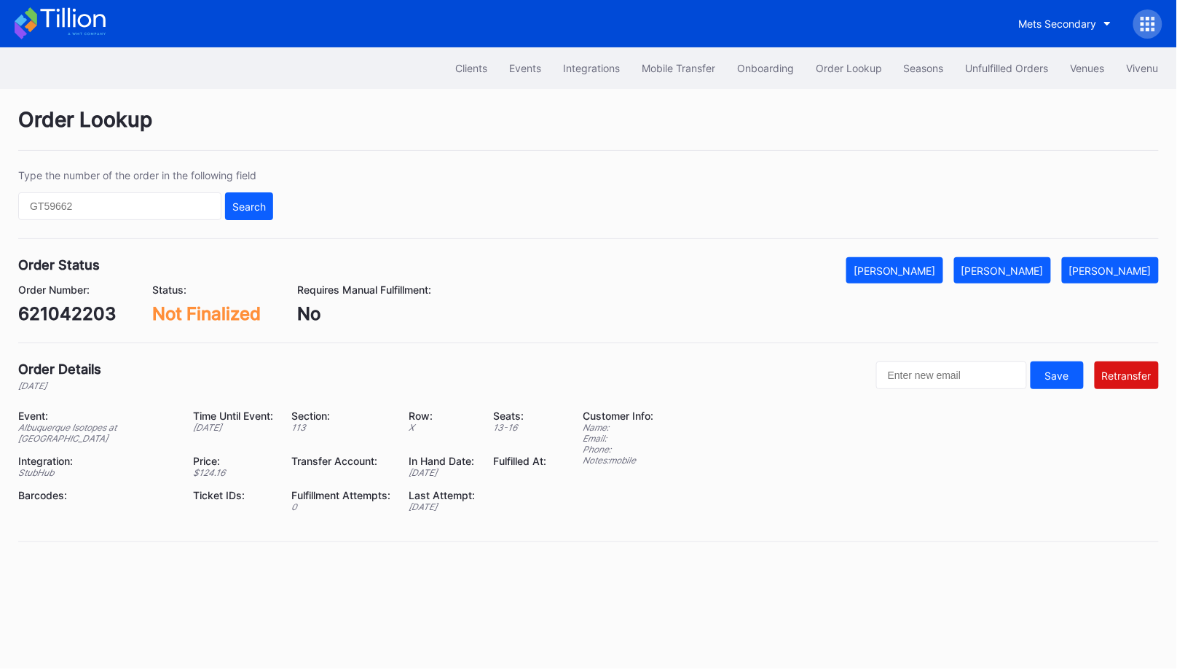
click at [77, 307] on div "621042203" at bounding box center [67, 313] width 98 height 21
copy div "621042203"
click at [936, 272] on div "[PERSON_NAME]" at bounding box center [895, 270] width 82 height 12
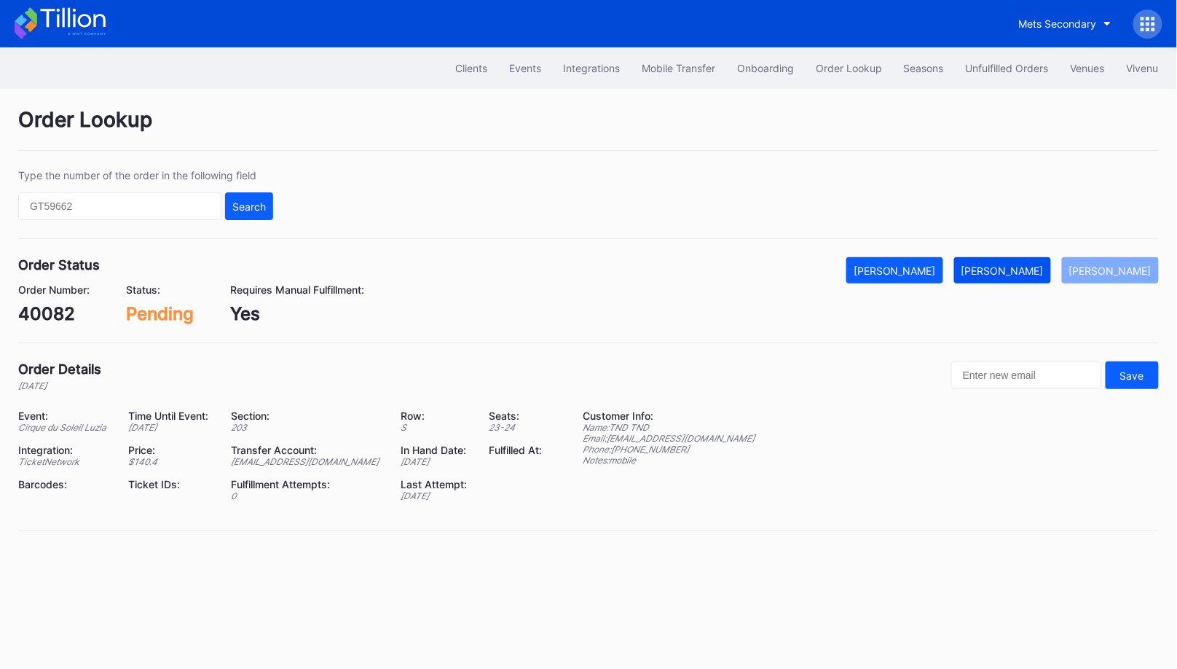
click at [1024, 277] on button "[PERSON_NAME]" at bounding box center [1002, 270] width 97 height 26
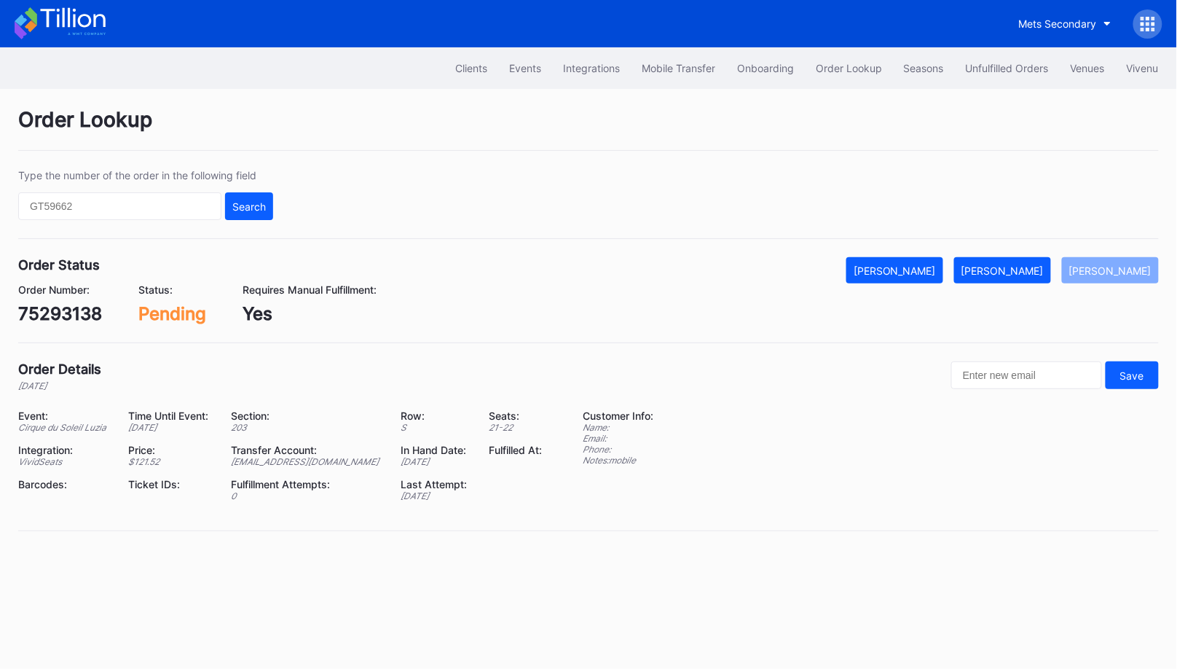
click at [79, 314] on div "75293138" at bounding box center [60, 313] width 84 height 21
copy div "75293138"
click at [1027, 266] on div "[PERSON_NAME]" at bounding box center [1002, 270] width 82 height 12
click at [76, 315] on div "622538147" at bounding box center [65, 313] width 95 height 21
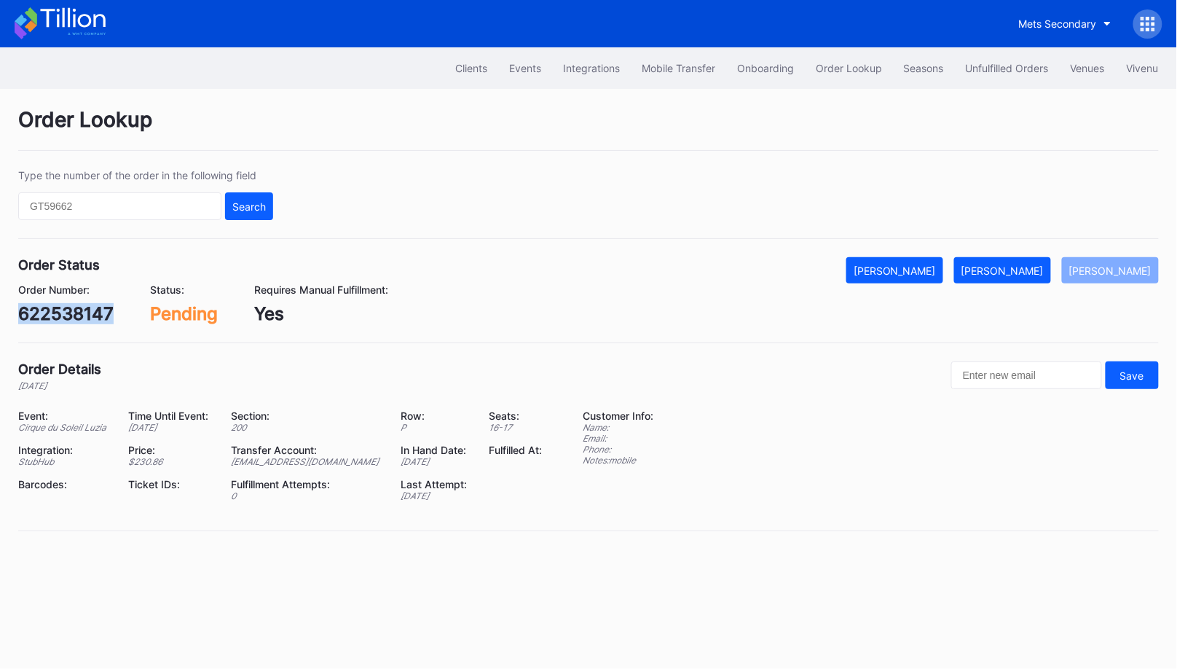
click at [76, 315] on div "622538147" at bounding box center [65, 313] width 95 height 21
copy div "622538147"
click at [1015, 266] on div "[PERSON_NAME]" at bounding box center [1002, 270] width 82 height 12
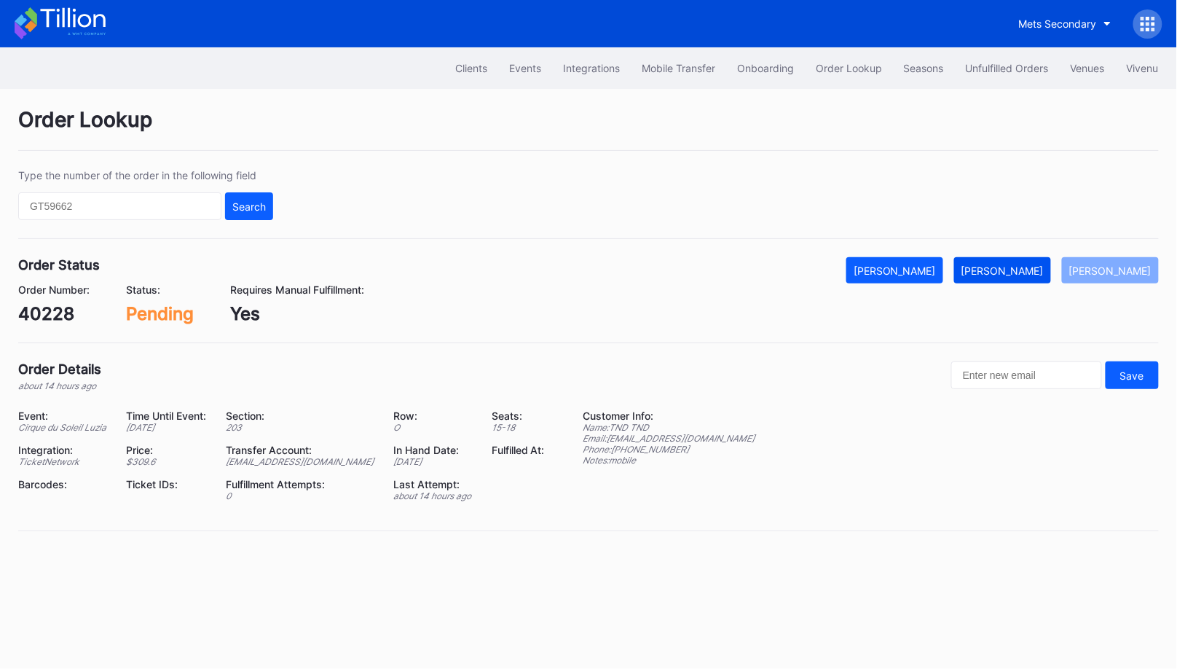
click at [1042, 276] on button "[PERSON_NAME]" at bounding box center [1002, 270] width 97 height 26
